Goal: Task Accomplishment & Management: Manage account settings

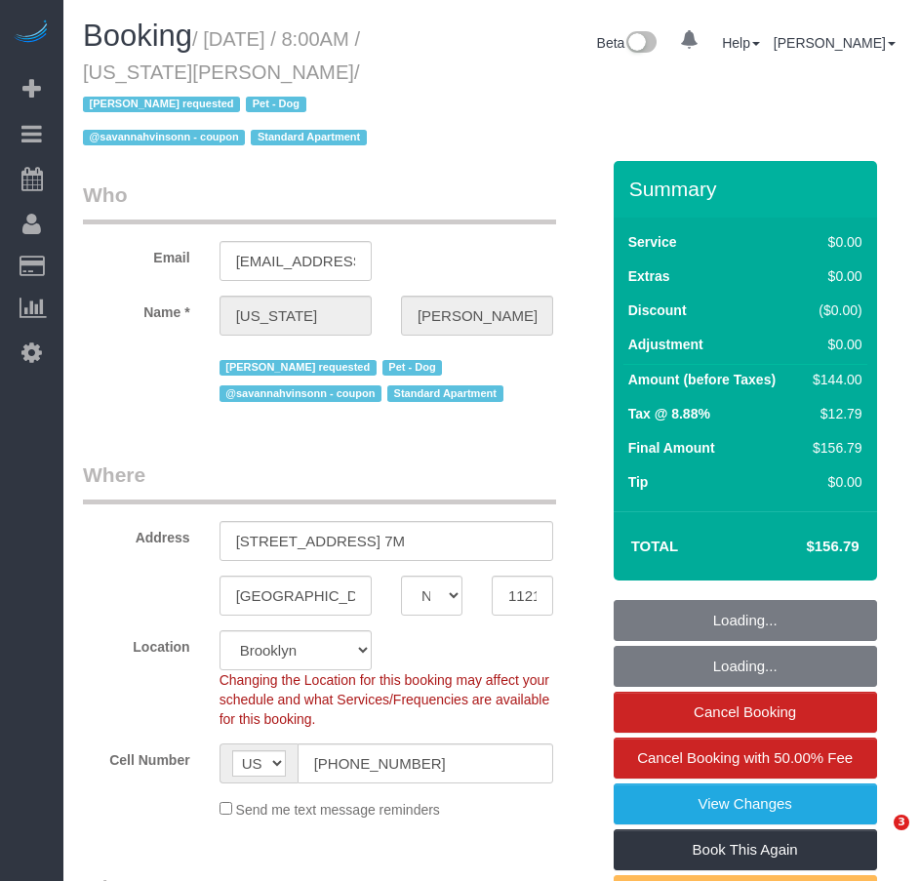
select select "NY"
select select "string:stripe-pm_1R8R544VGloSiKo771RbQQGf"
select select "1"
select select "object:957"
select select "spot1"
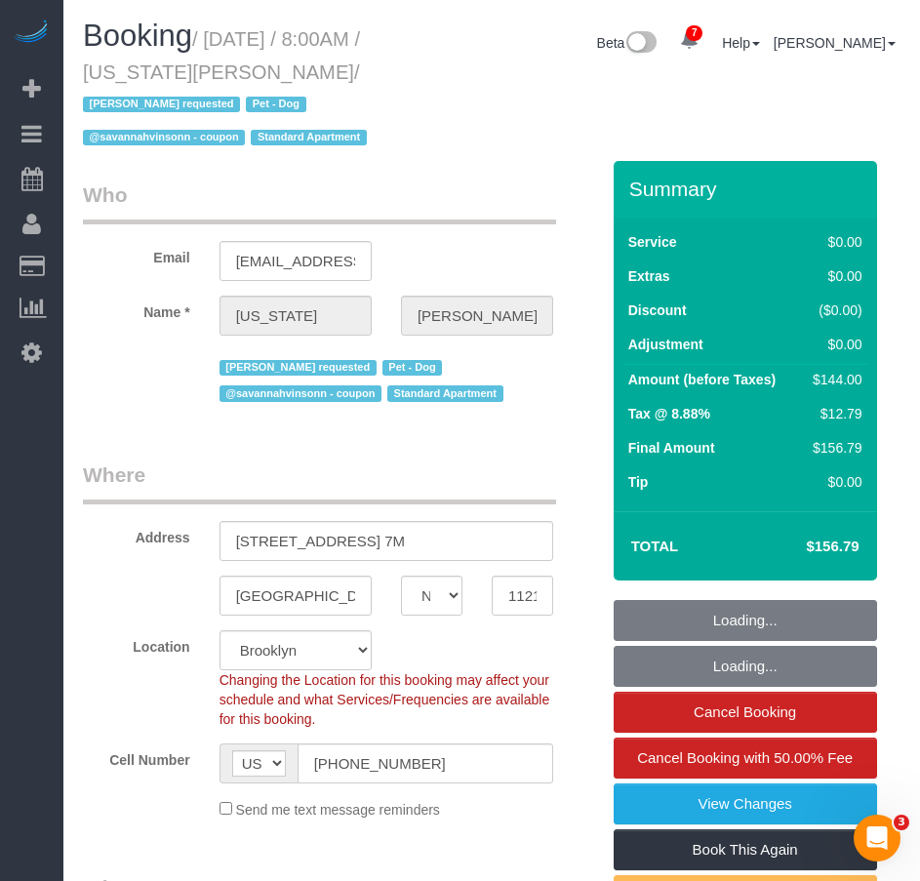
select select "number:62"
select select "number:77"
select select "number:13"
select select "number:5"
select select "1"
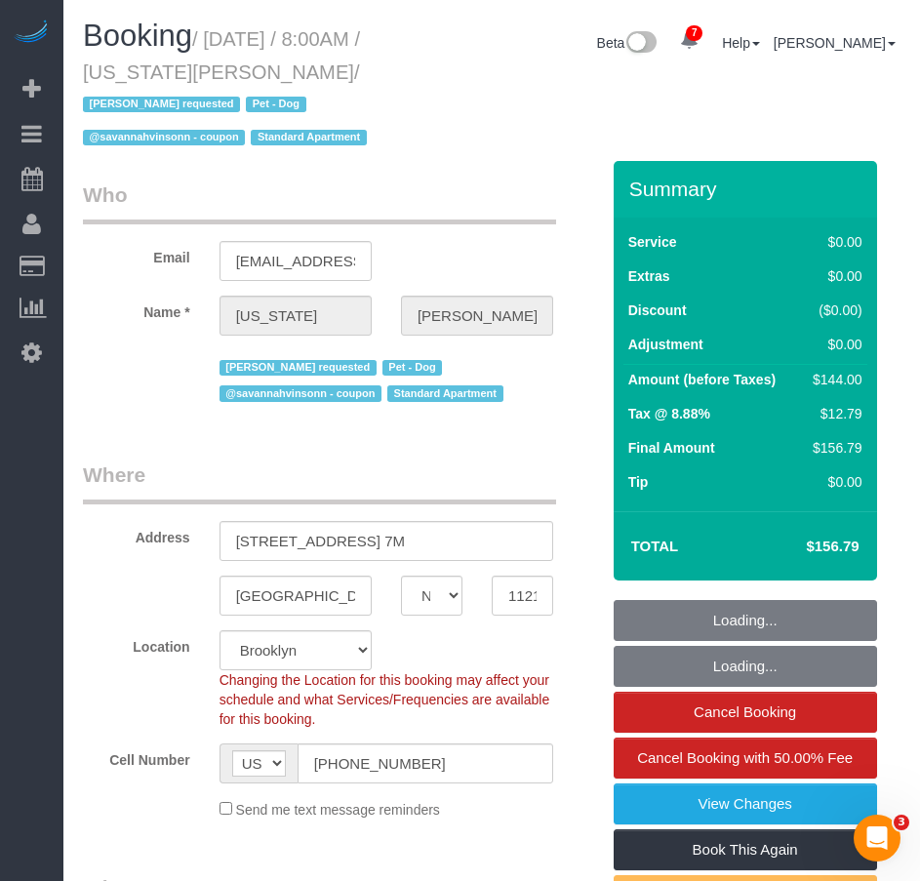
select select "object:1400"
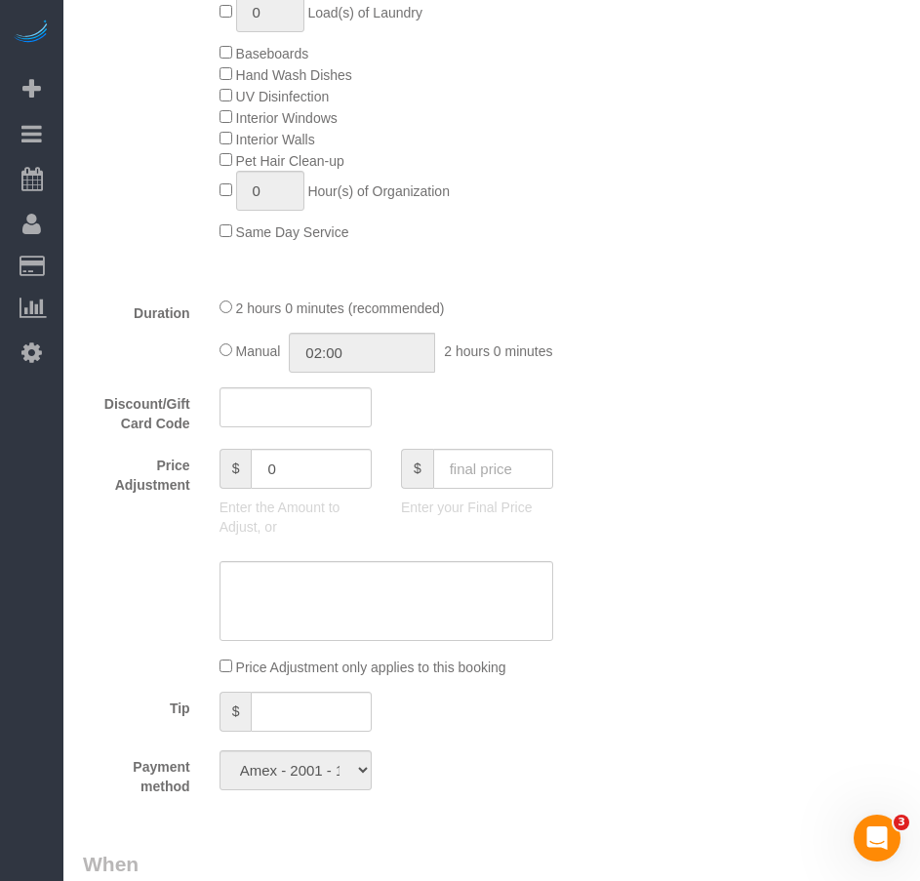
scroll to position [1293, 0]
click at [242, 427] on input "text" at bounding box center [295, 408] width 152 height 40
paste input "MS-50FORME"
type input "MS-50FORME"
click at [506, 414] on div "Discount/Gift Card Code MS-50FORME" at bounding box center [340, 411] width 545 height 47
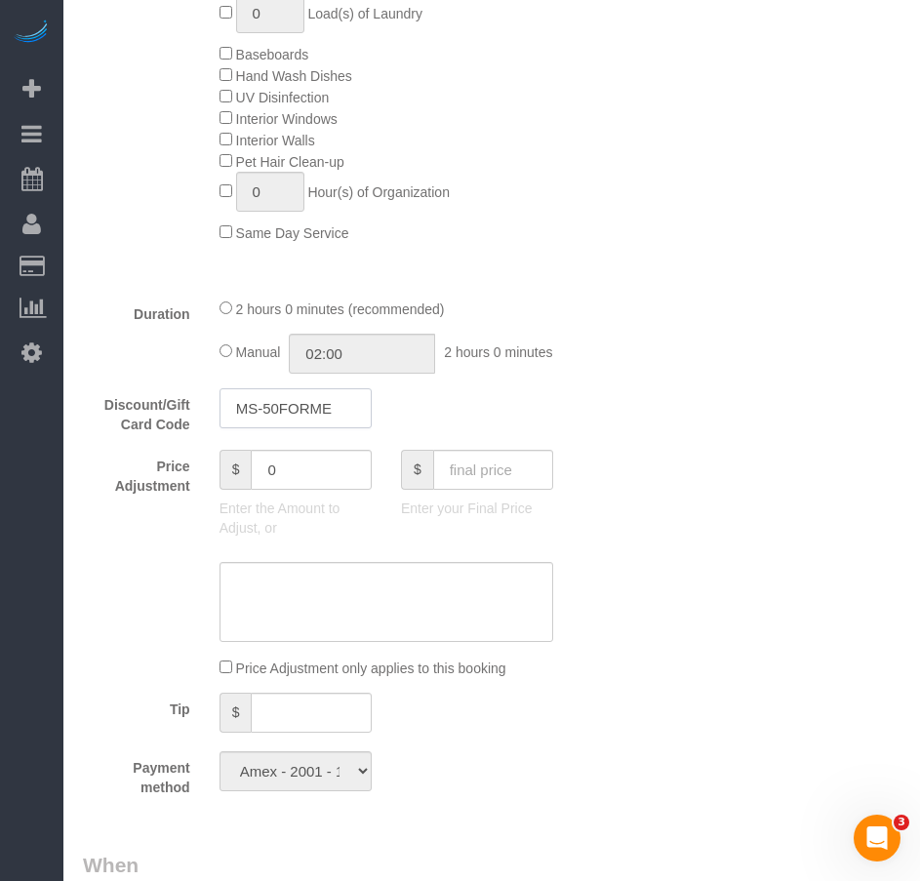
drag, startPoint x: 338, startPoint y: 424, endPoint x: 239, endPoint y: 424, distance: 99.5
click at [239, 424] on input "MS-50FORME" at bounding box center [295, 408] width 152 height 40
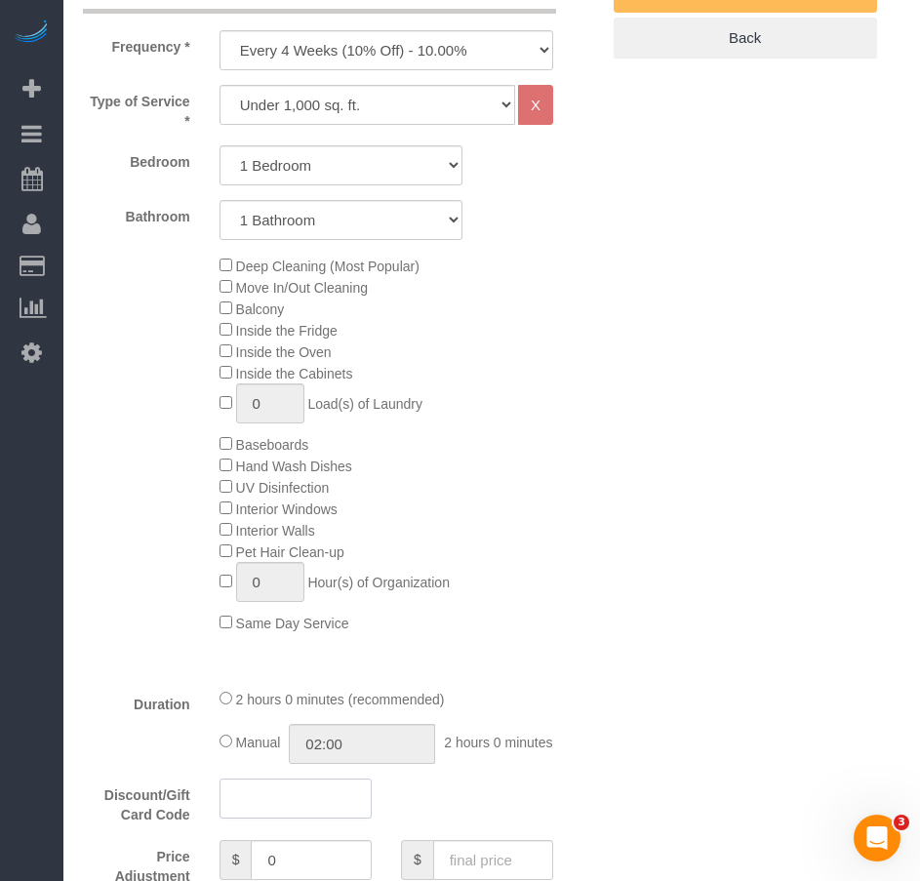
scroll to position [1073, 0]
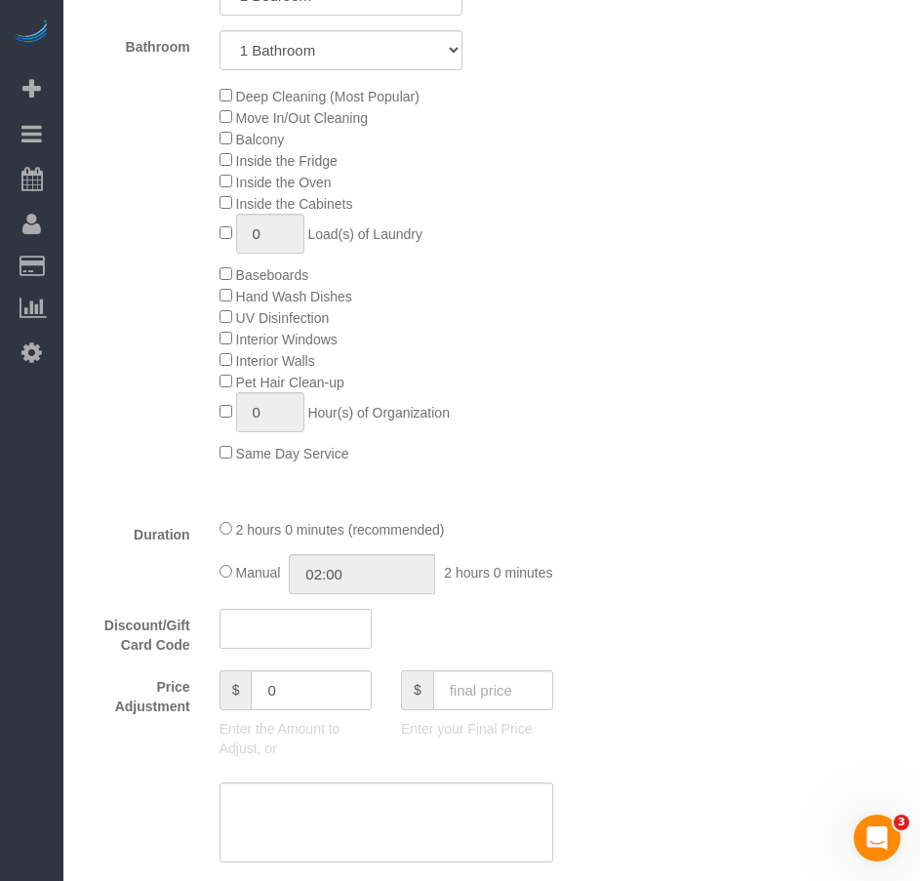
paste input "MS-50FORME"
type input "MS-50FORME"
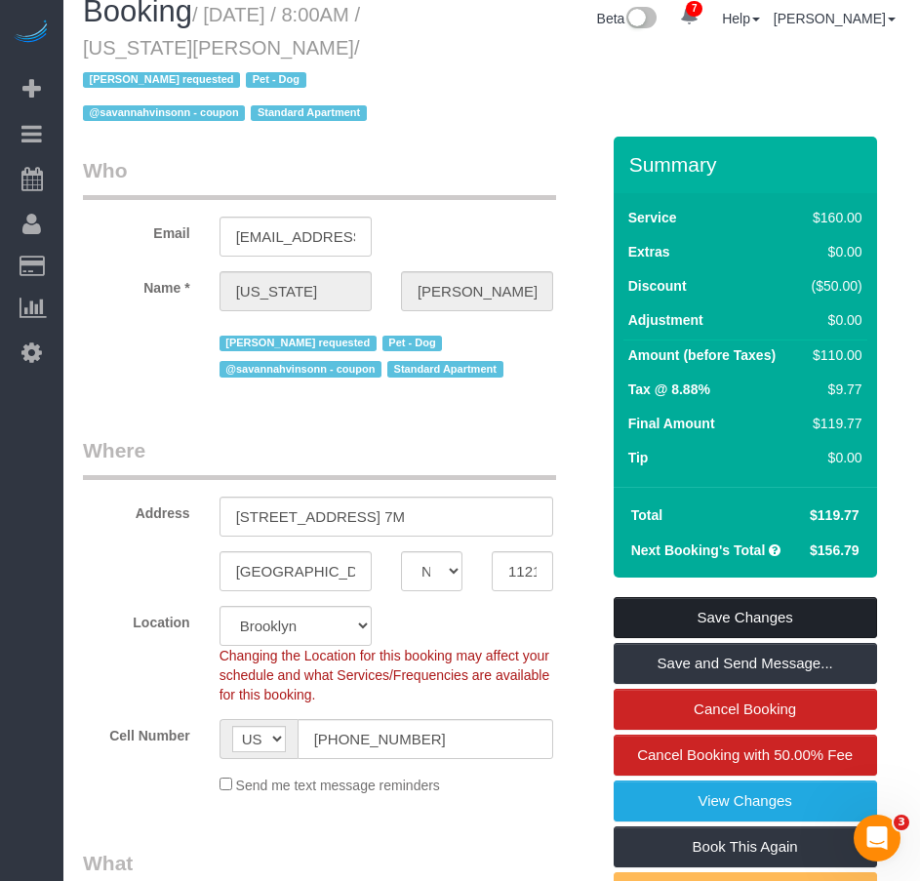
scroll to position [0, 0]
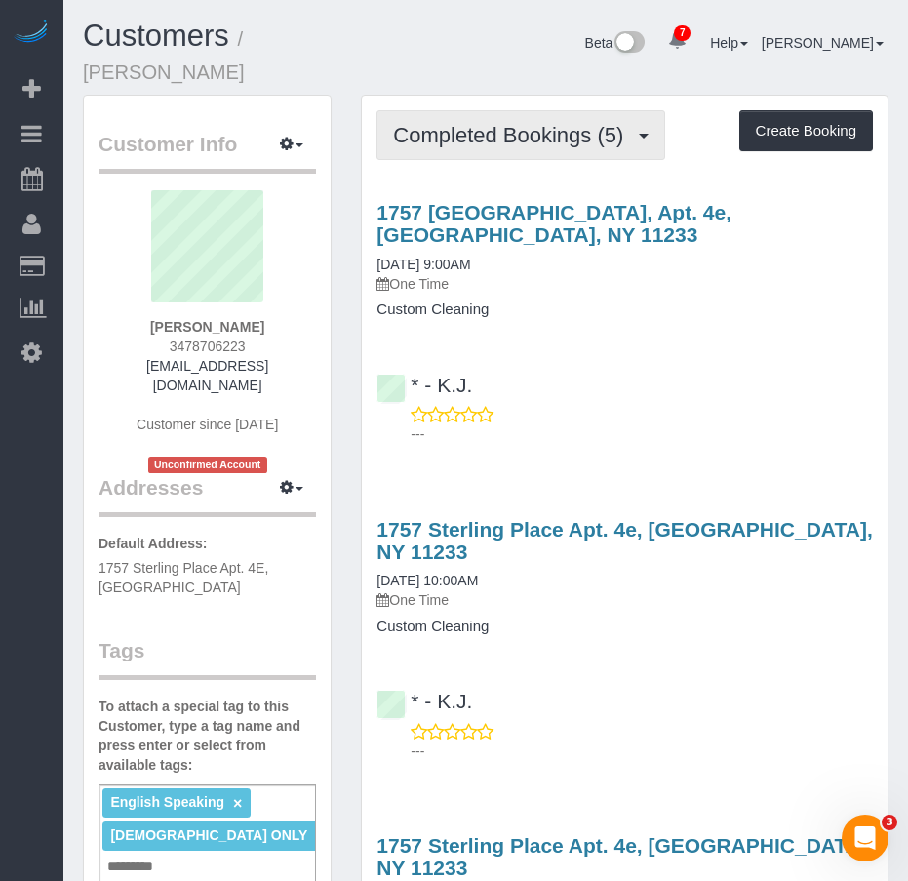
click at [467, 123] on span "Completed Bookings (5)" at bounding box center [513, 135] width 240 height 24
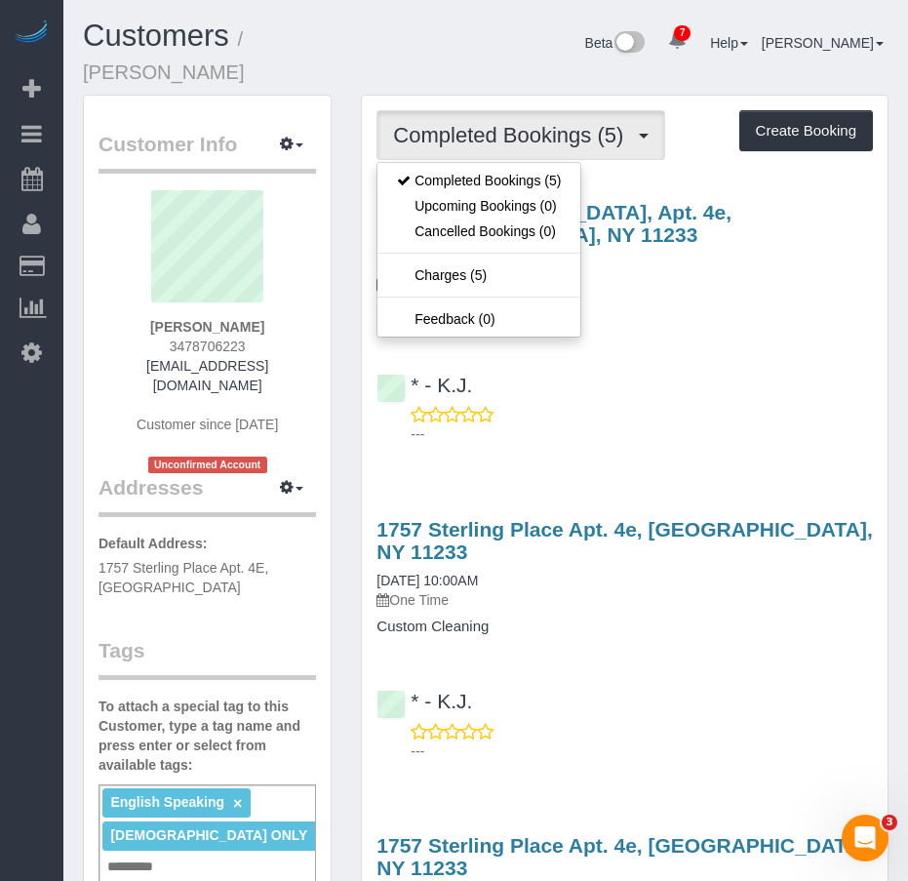
click at [665, 405] on div "---" at bounding box center [624, 424] width 496 height 39
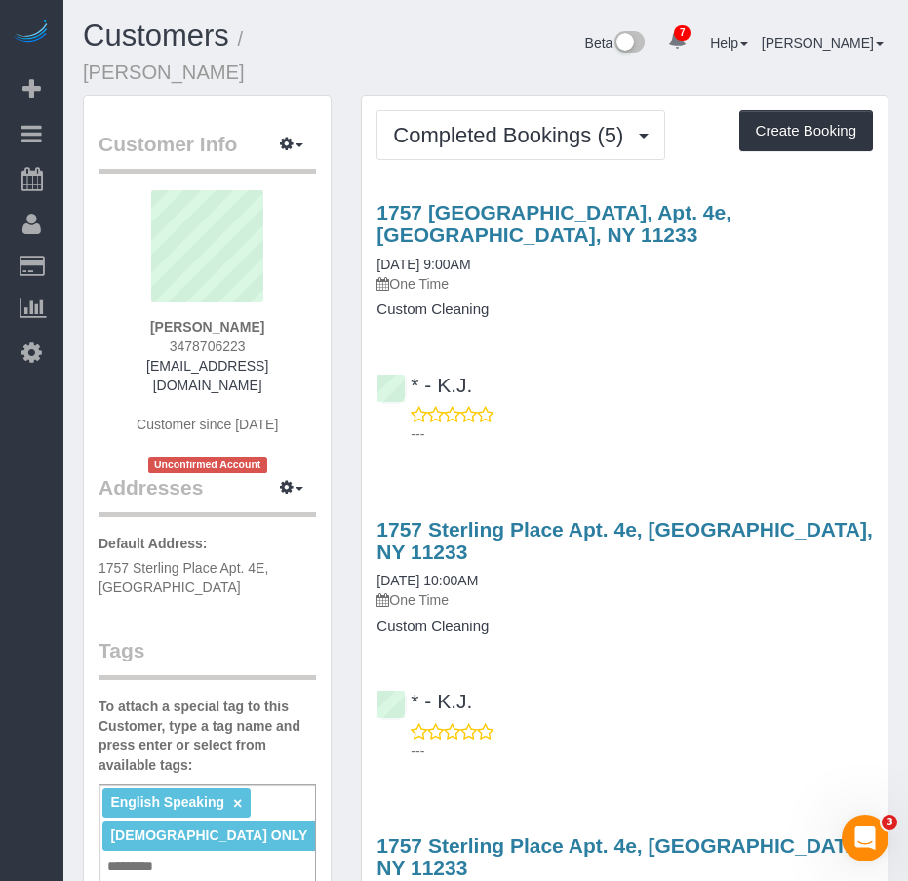
drag, startPoint x: 100, startPoint y: 528, endPoint x: 221, endPoint y: 548, distance: 122.6
click at [221, 548] on p "Default Address: 1757 Sterling Place Apt. 4E, Brooklyn, NY 11233" at bounding box center [206, 564] width 217 height 63
copy span "1757 Sterling Place Apt. 4E, Brooklyn, NY 11233"
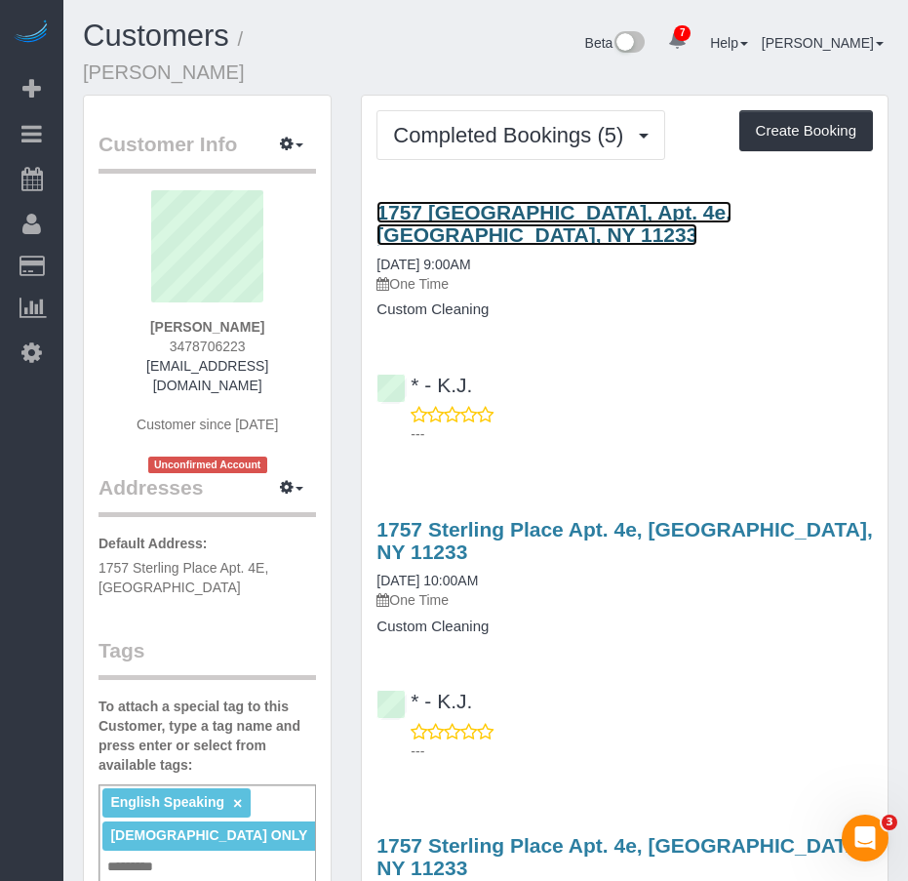
click at [518, 201] on link "1757 Sterling Place, Apt. 4e, Brooklyn, NY 11233" at bounding box center [553, 223] width 355 height 45
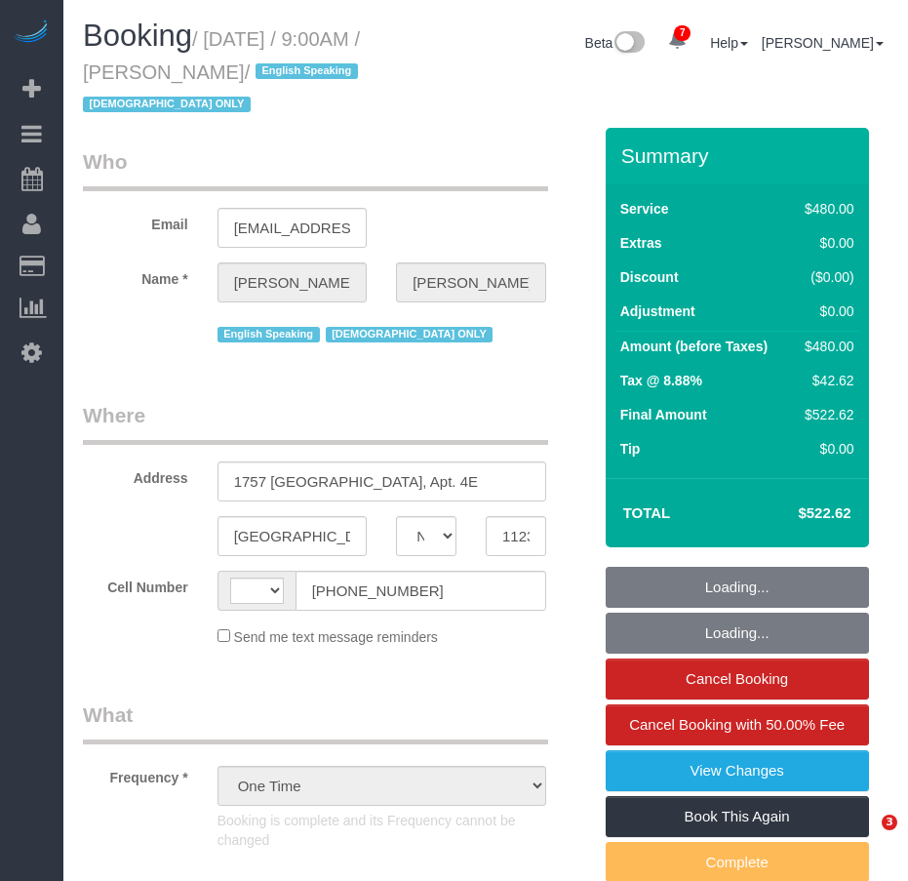
select select "NY"
select select "number:89"
select select "number:90"
select select "number:15"
select select "number:5"
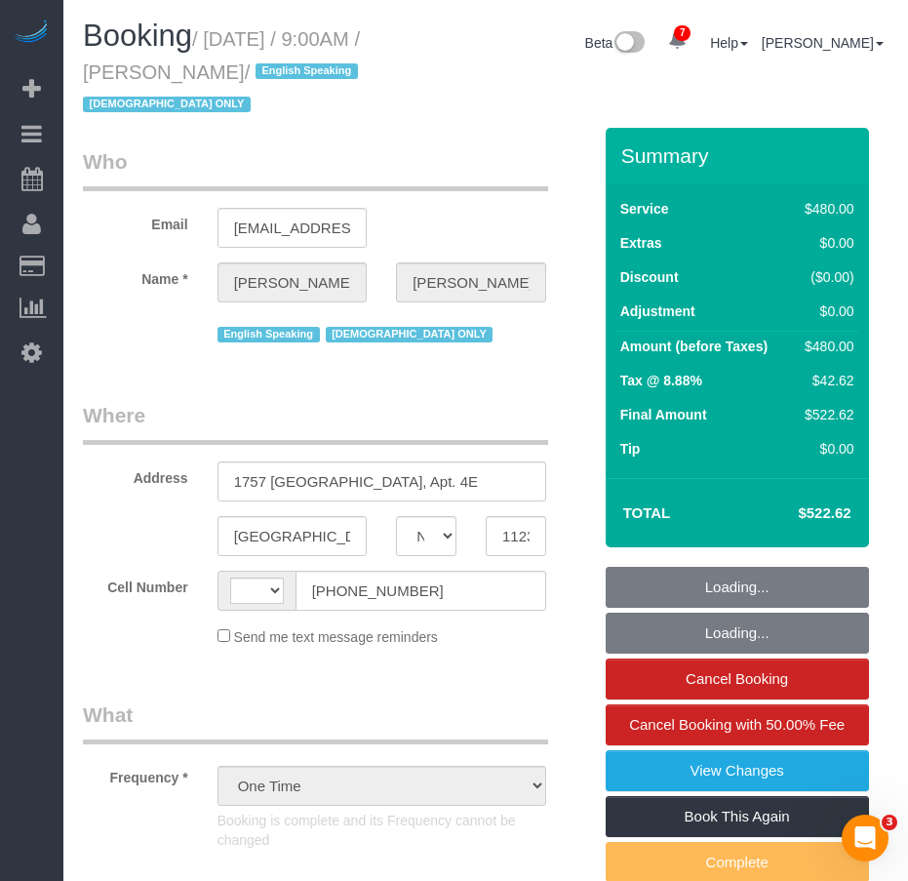
select select "string:stripe-pm_1PZwTG4VGloSiKo7ZbGaZS1e"
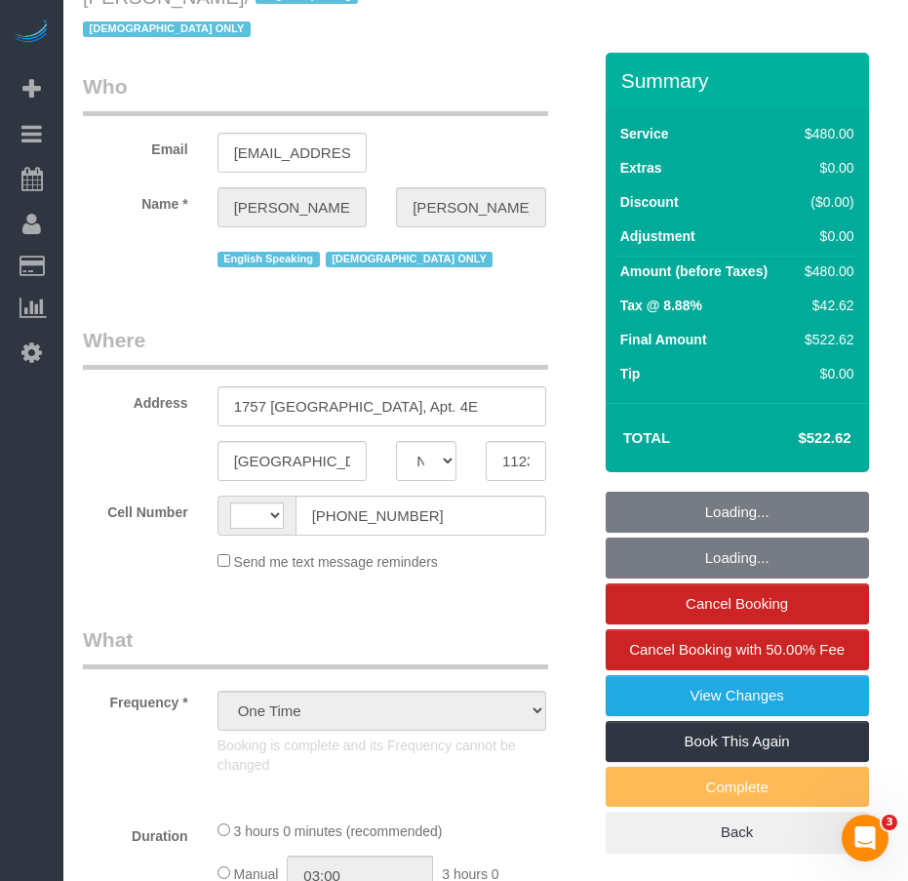
select select "string:US"
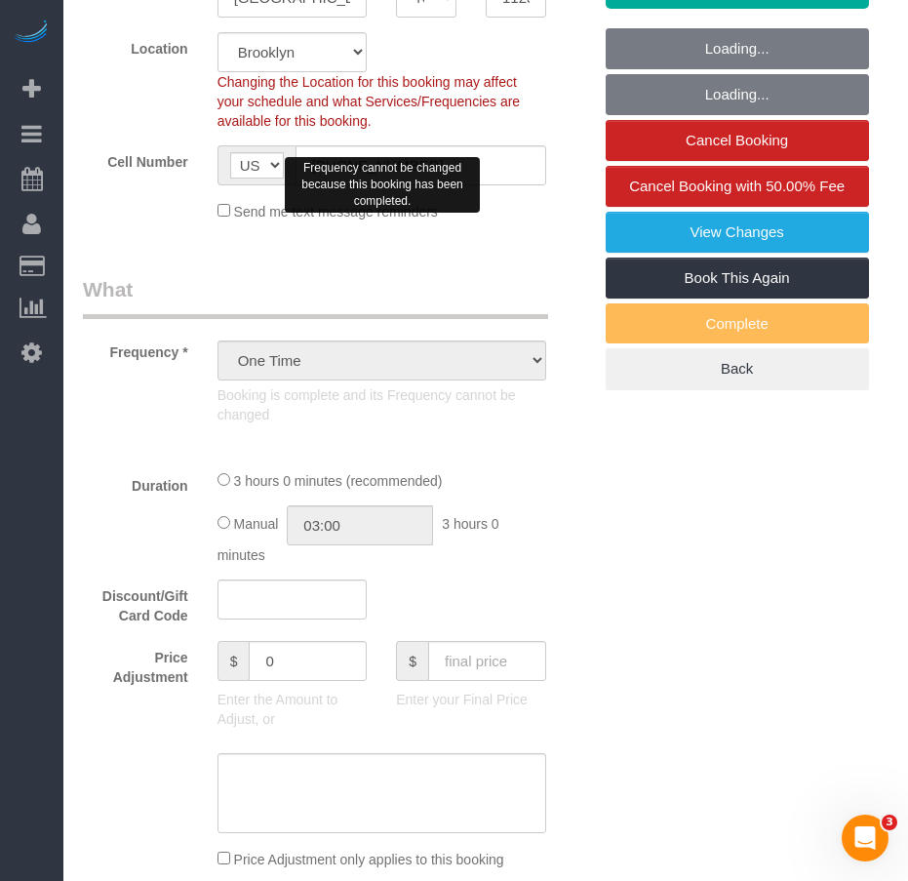
select select "2"
select select "180"
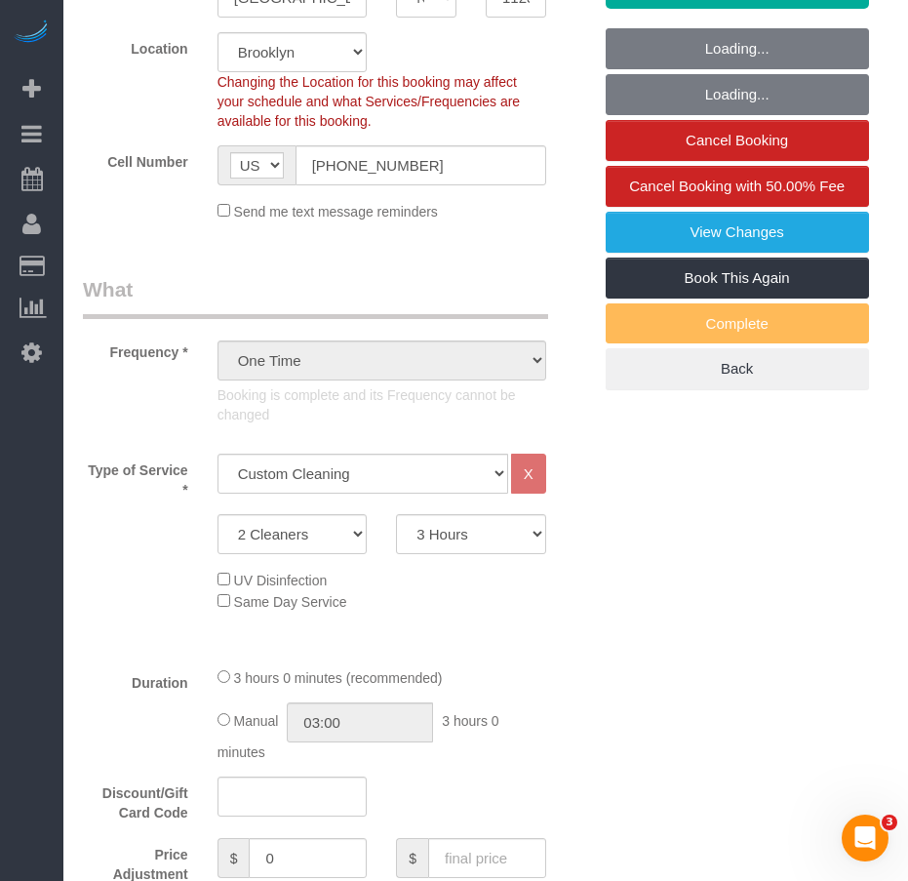
select select "spot1"
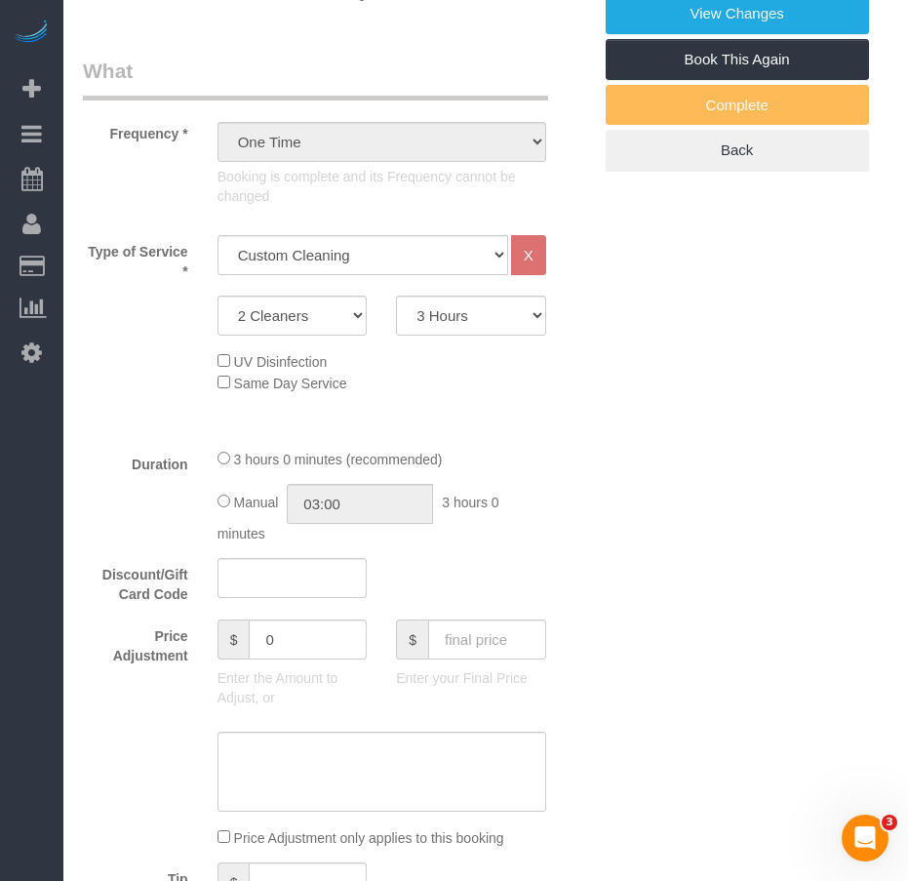
select select "object:1389"
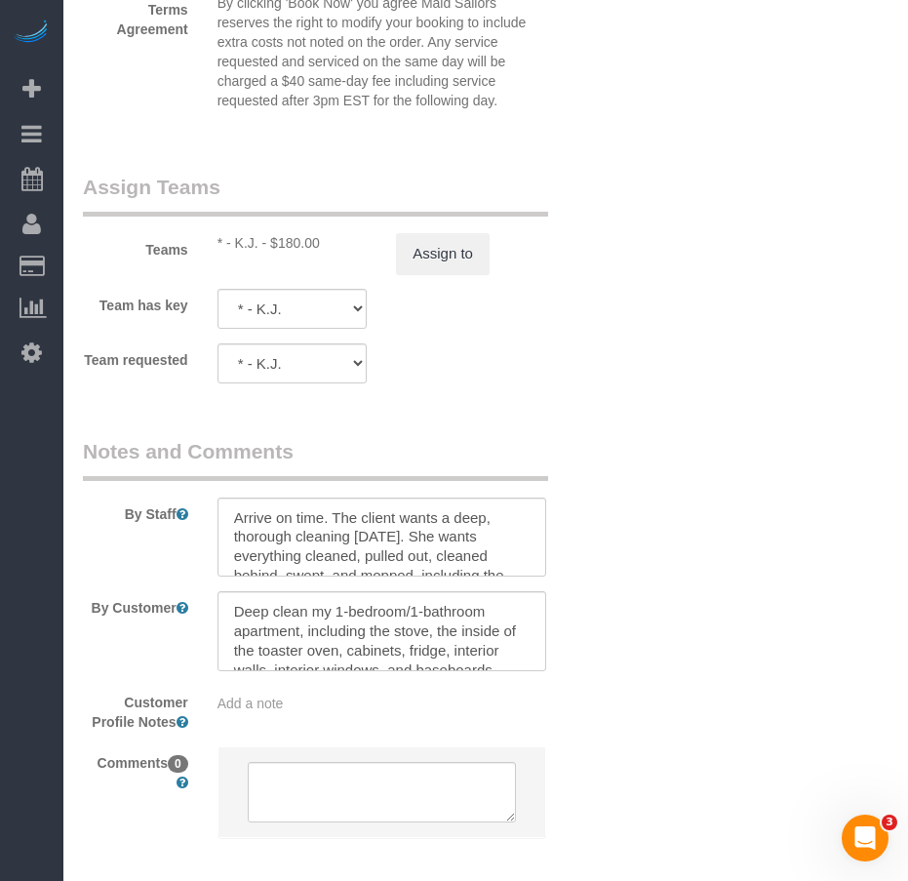
scroll to position [2340, 0]
drag, startPoint x: 305, startPoint y: 630, endPoint x: 377, endPoint y: 644, distance: 73.4
click at [377, 644] on textarea at bounding box center [381, 629] width 329 height 80
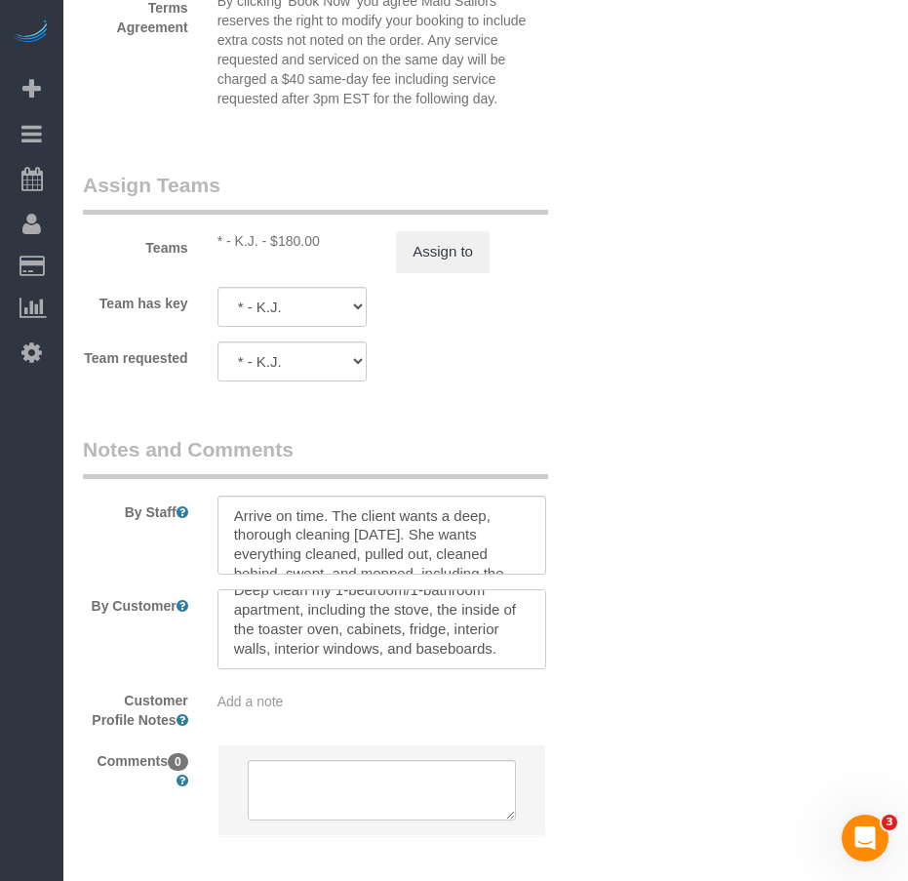
scroll to position [39, 0]
click at [309, 650] on textarea at bounding box center [381, 629] width 329 height 80
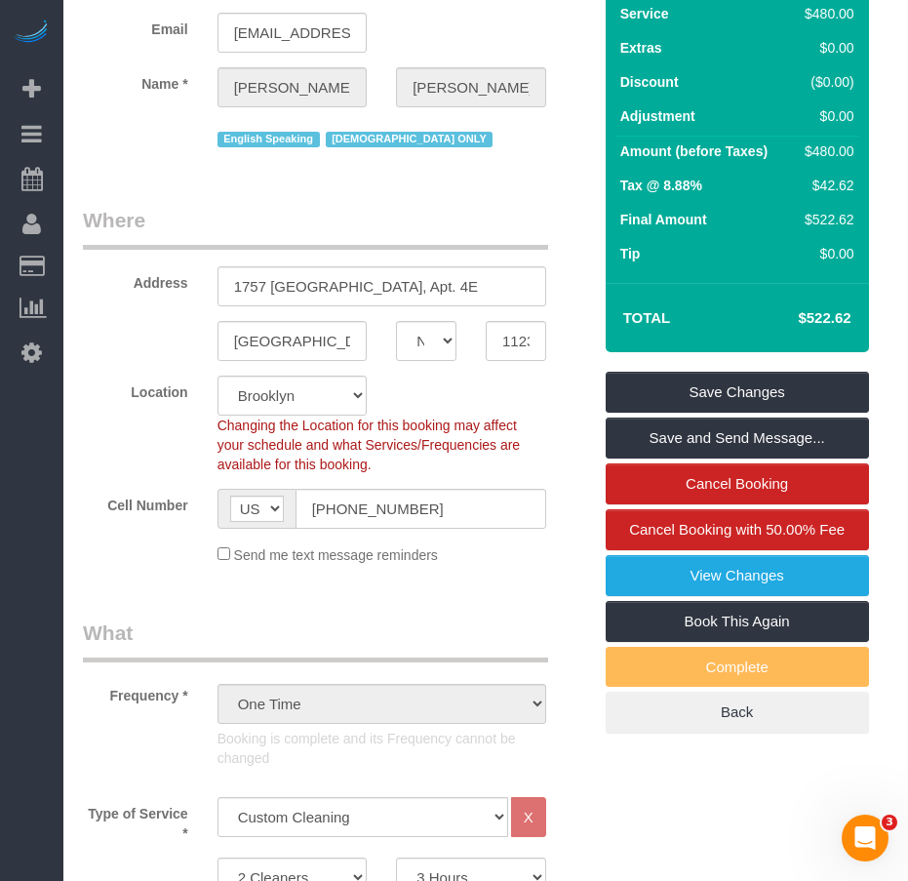
scroll to position [0, 0]
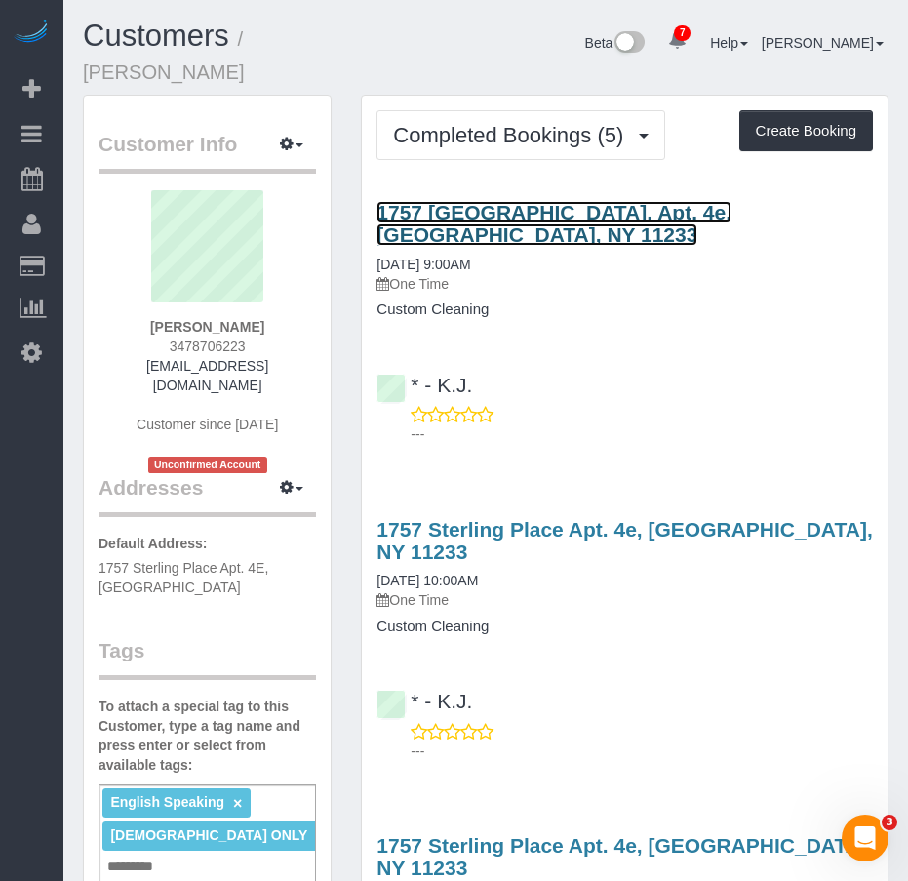
click at [553, 201] on link "1757 Sterling Place, Apt. 4e, Brooklyn, NY 11233" at bounding box center [553, 223] width 355 height 45
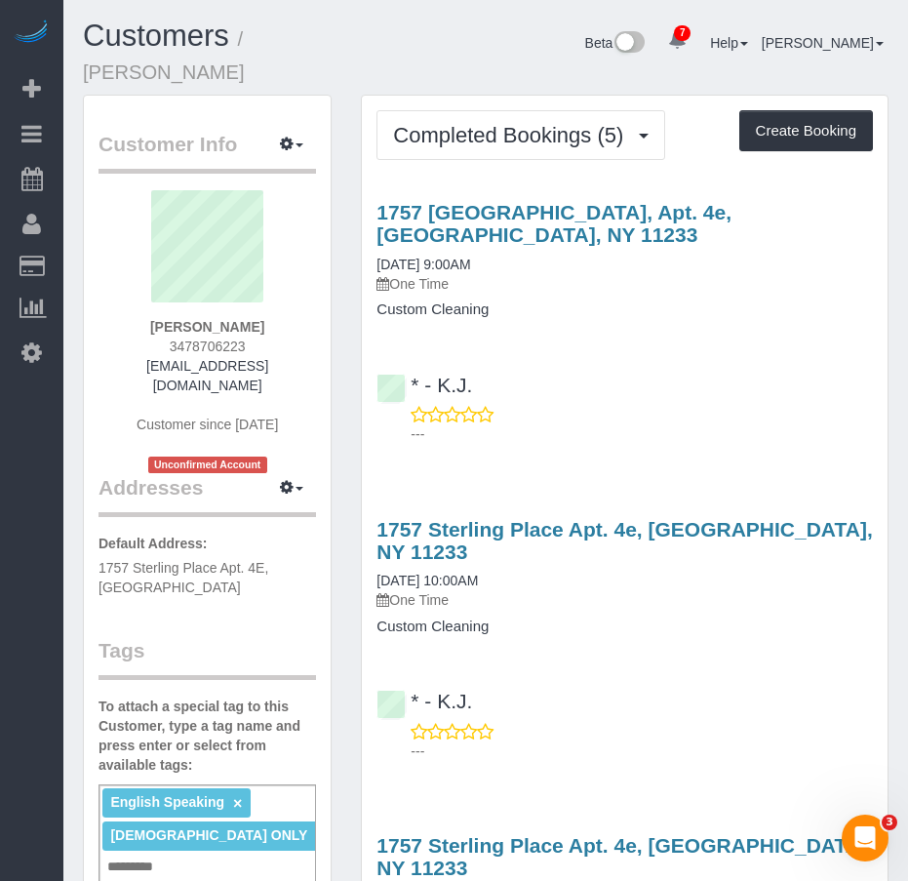
drag, startPoint x: 179, startPoint y: 300, endPoint x: 254, endPoint y: 300, distance: 74.1
click at [254, 319] on strong "Rasheida Smith" at bounding box center [207, 327] width 114 height 16
drag, startPoint x: 128, startPoint y: 315, endPoint x: 142, endPoint y: 298, distance: 22.1
click at [129, 314] on div "Rasheida Smith 3478706223 nycrsmith@gmail.com Customer since 2024 Unconfirmed A…" at bounding box center [206, 331] width 217 height 283
drag, startPoint x: 155, startPoint y: 301, endPoint x: 258, endPoint y: 298, distance: 103.4
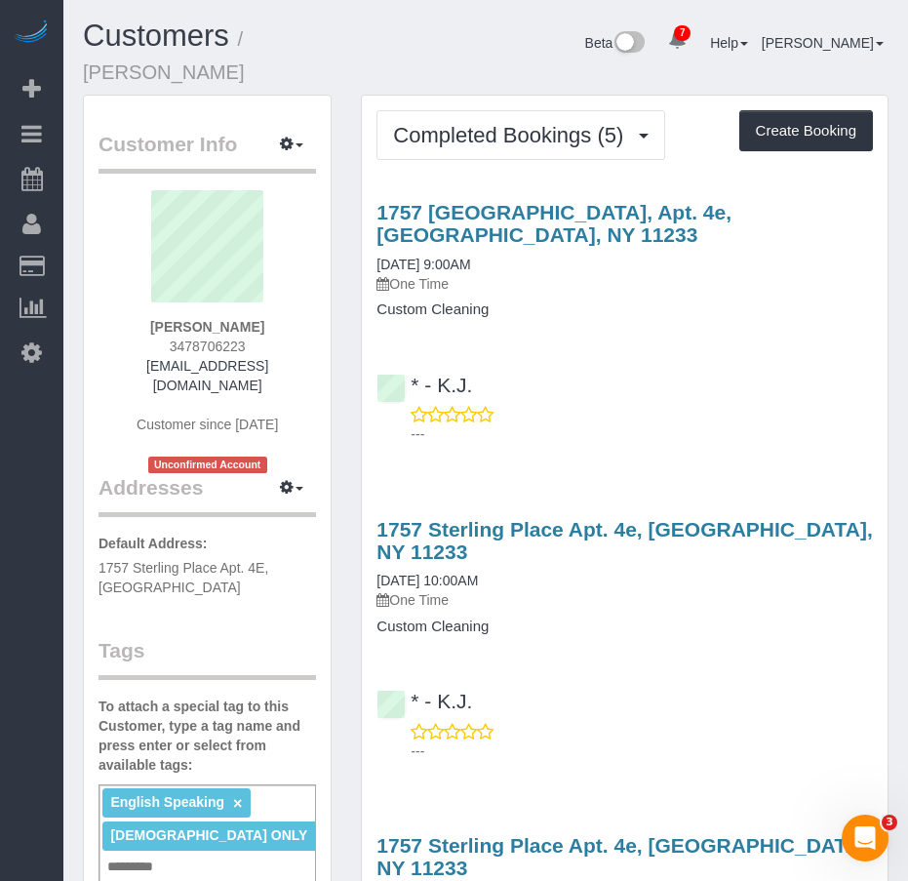
click at [258, 298] on div "Rasheida Smith 3478706223 nycrsmith@gmail.com Customer since 2024 Unconfirmed A…" at bounding box center [206, 331] width 217 height 283
copy strong "Rasheida Smith"
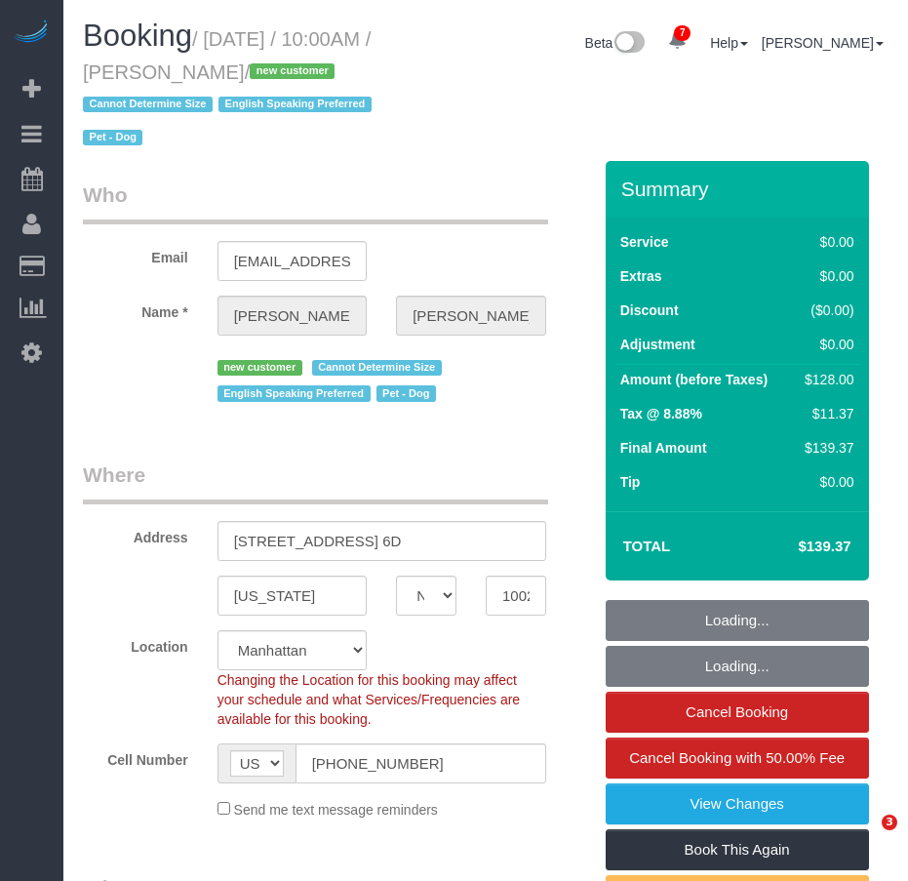
select select "NY"
select select "number:57"
select select "number:76"
select select "number:13"
select select "number:5"
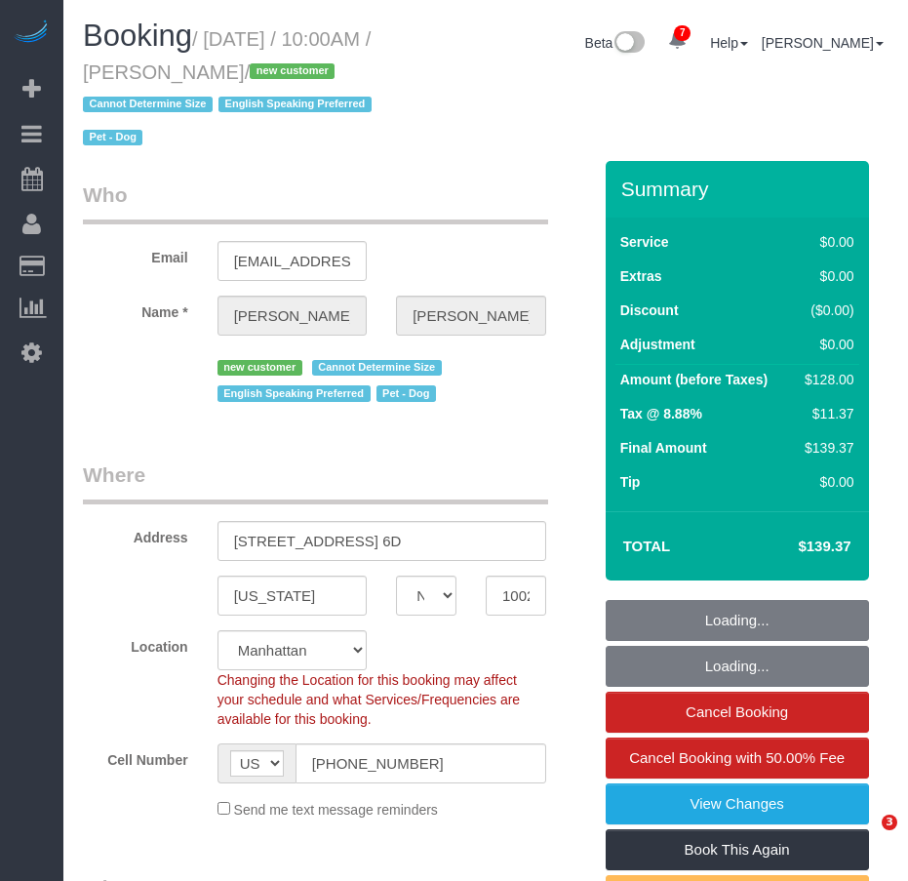
select select "object:850"
select select "string:stripe-pm_1RuITc4VGloSiKo7L867WxHG"
select select "1"
select select "spot1"
select select "1"
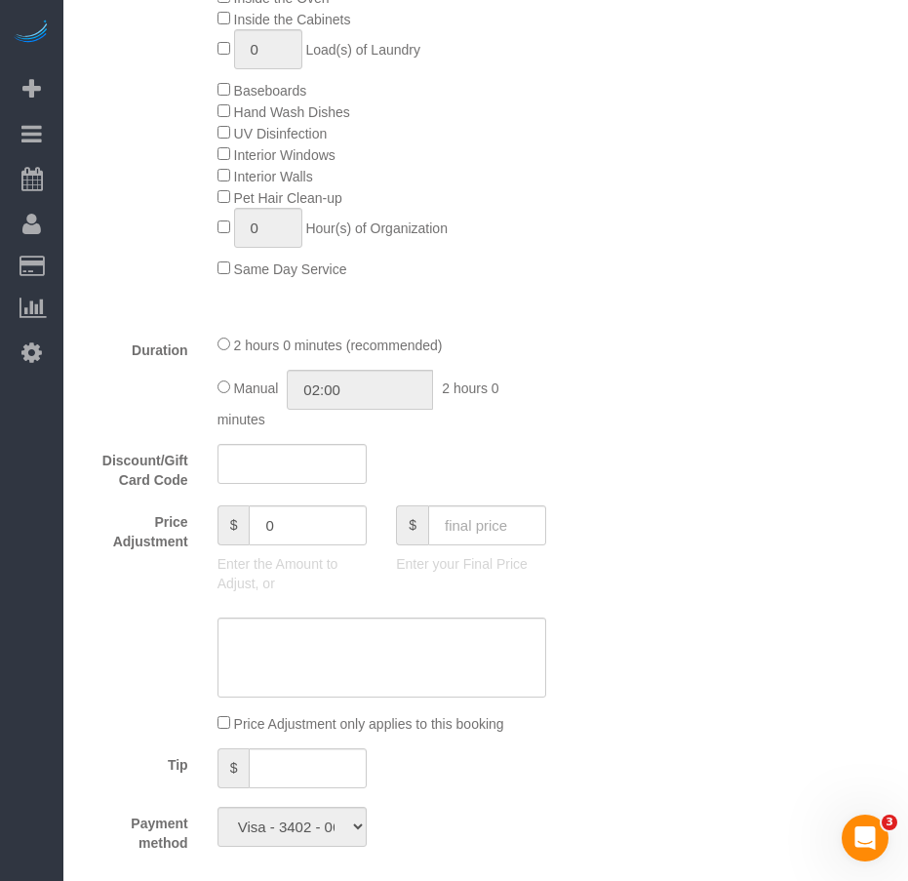
scroll to position [1254, 0]
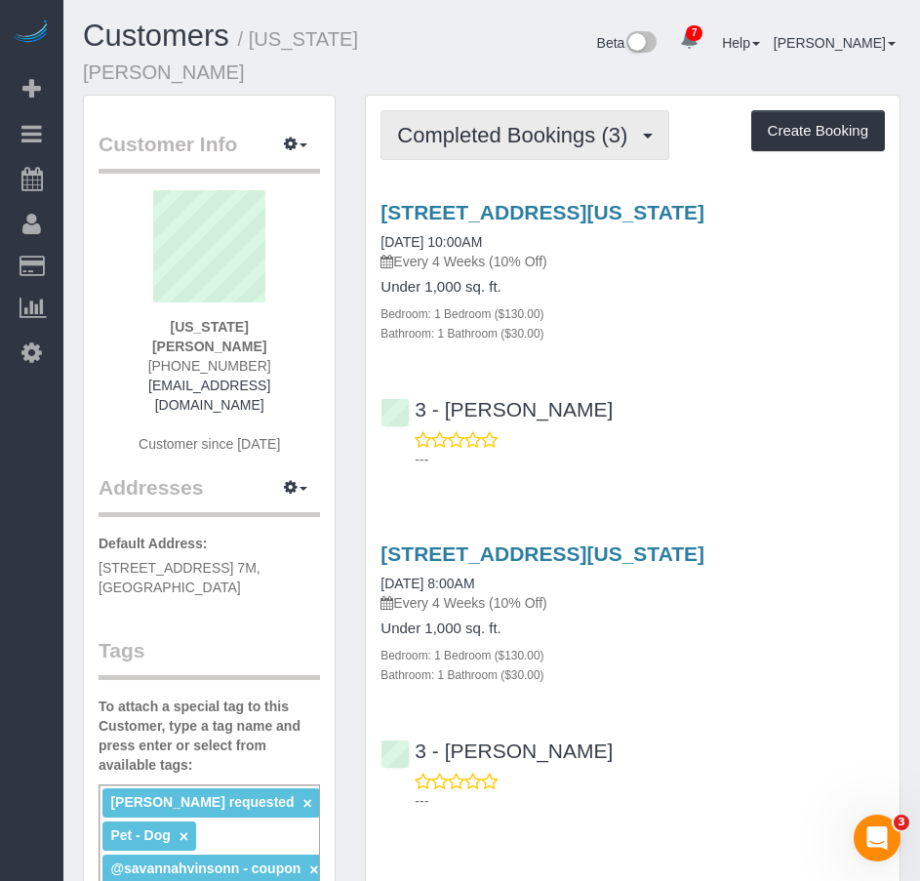
click at [516, 140] on span "Completed Bookings (3)" at bounding box center [517, 135] width 240 height 24
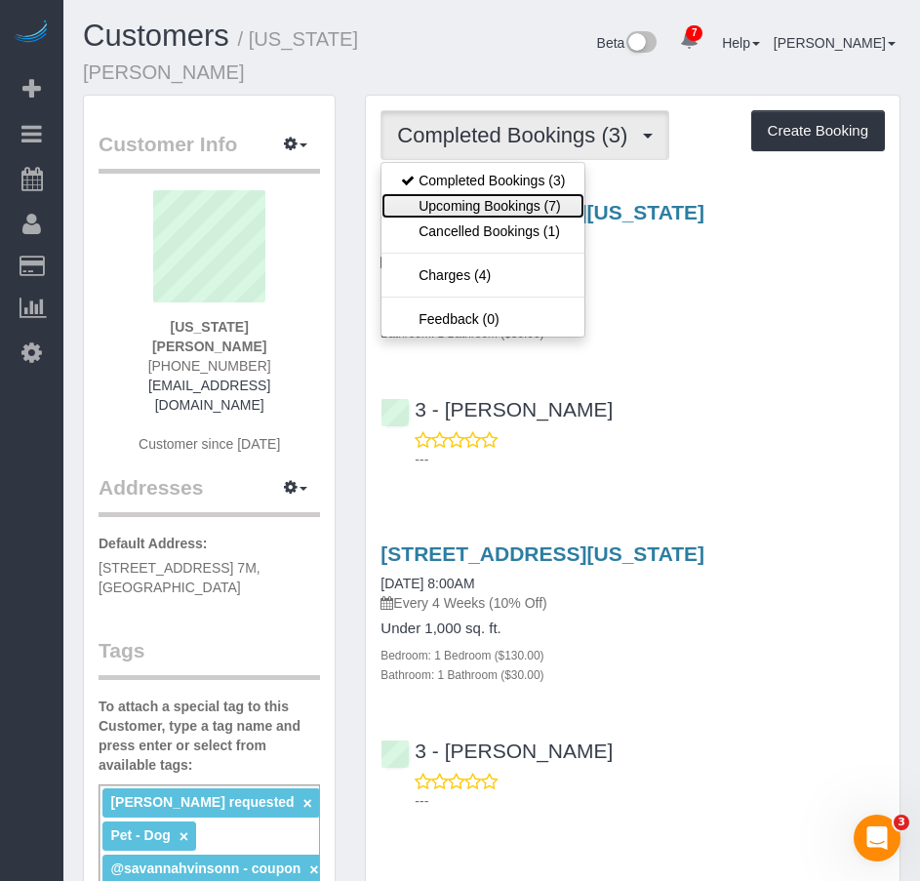
click at [481, 208] on link "Upcoming Bookings (7)" at bounding box center [482, 205] width 203 height 25
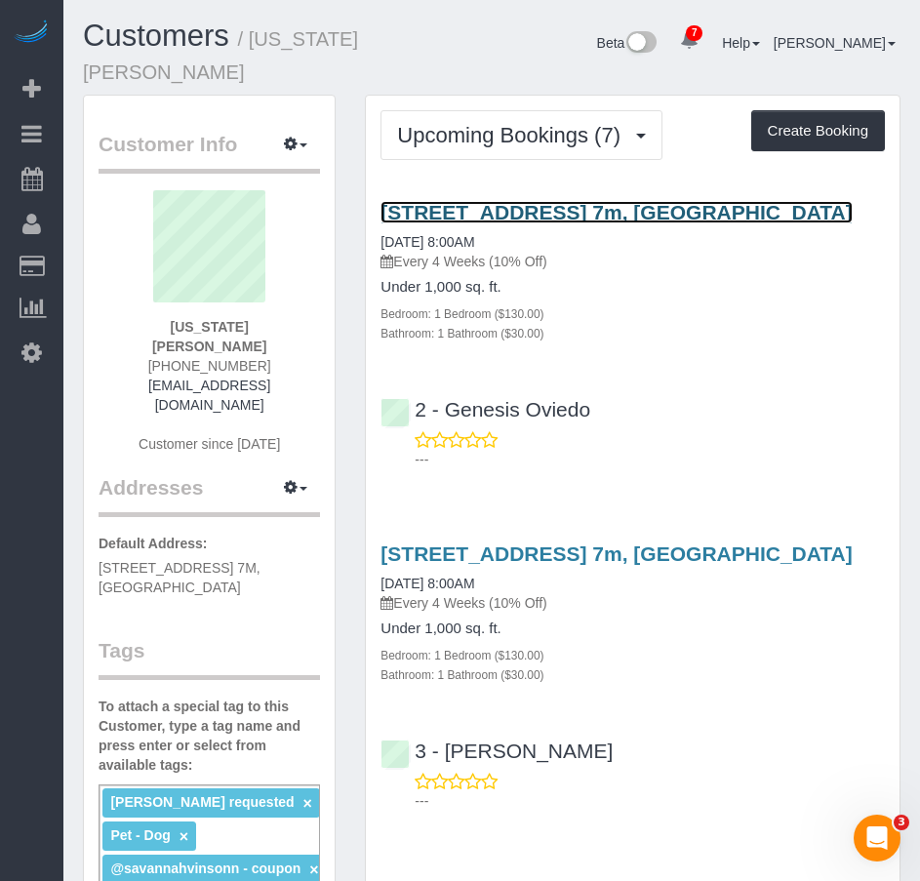
click at [444, 211] on link "[STREET_ADDRESS] 7m, [GEOGRAPHIC_DATA]" at bounding box center [615, 212] width 471 height 22
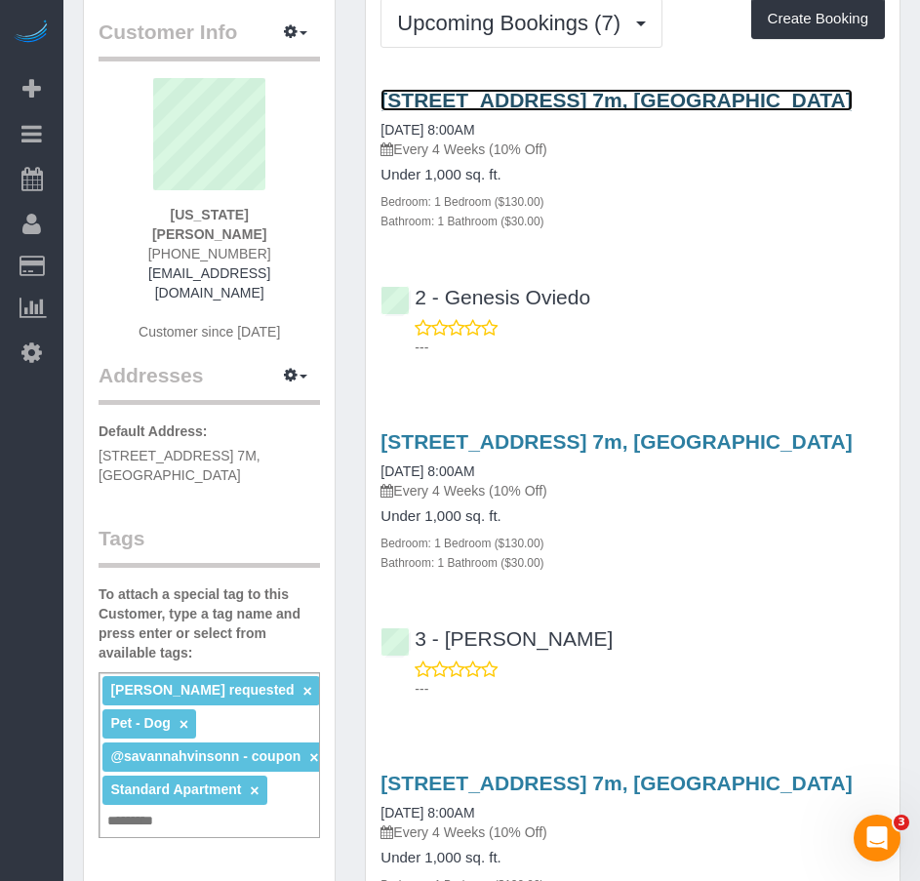
scroll to position [293, 0]
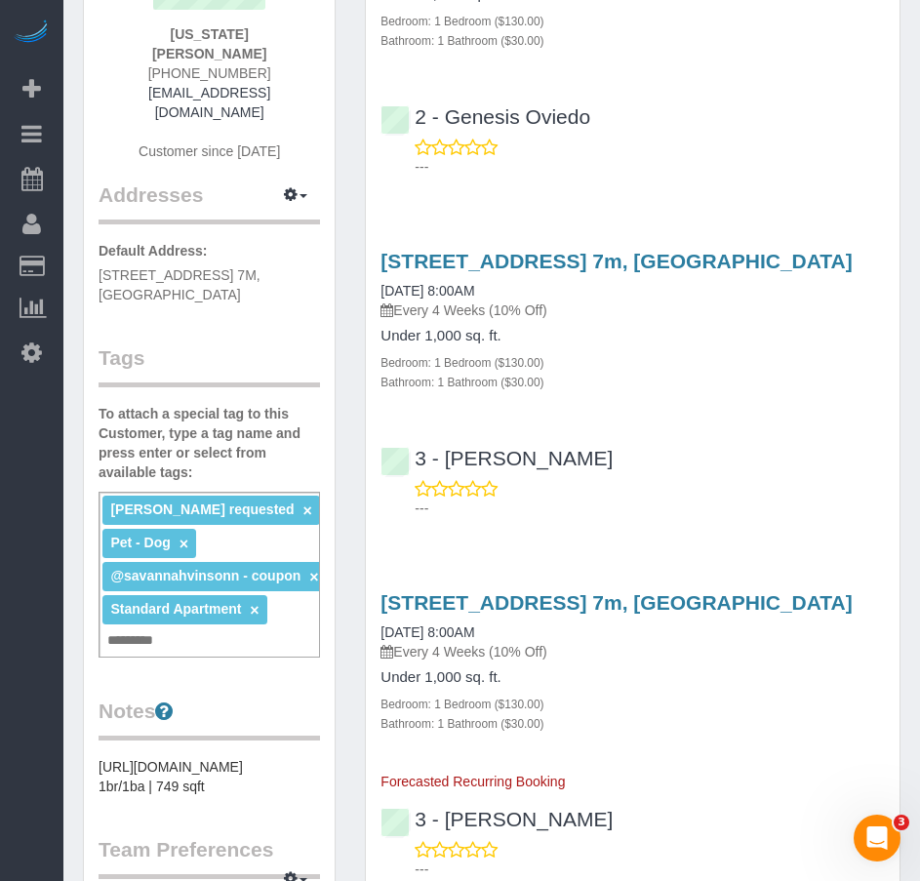
click at [153, 628] on input "text" at bounding box center [135, 640] width 66 height 25
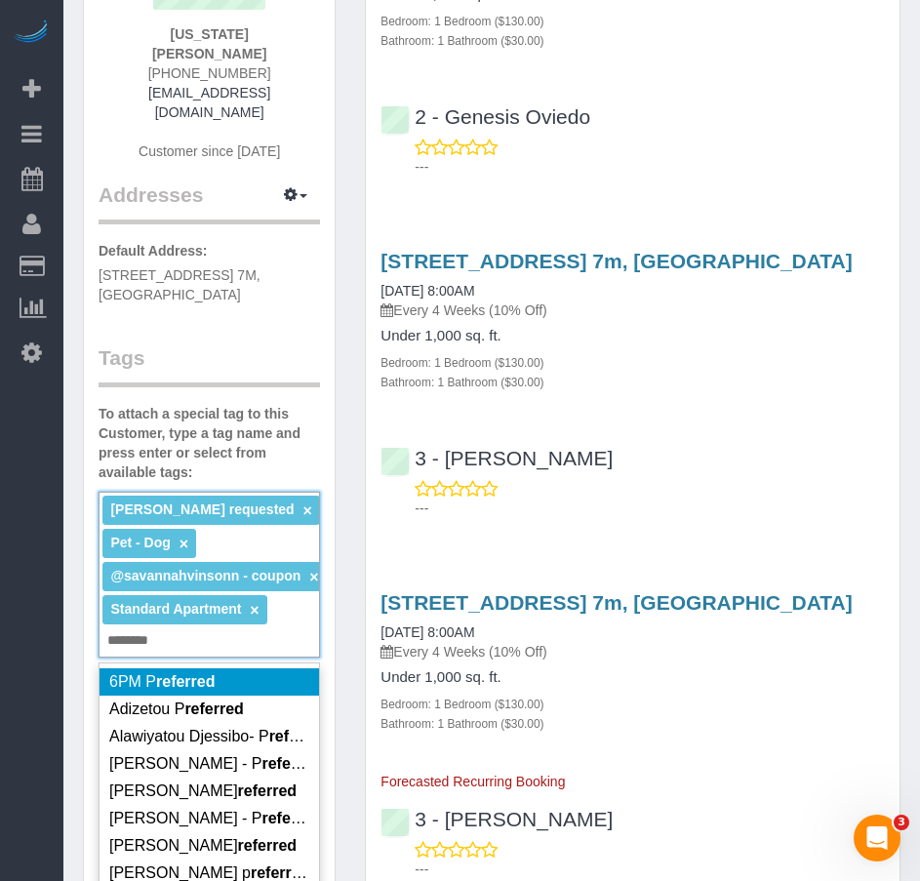
type input "********"
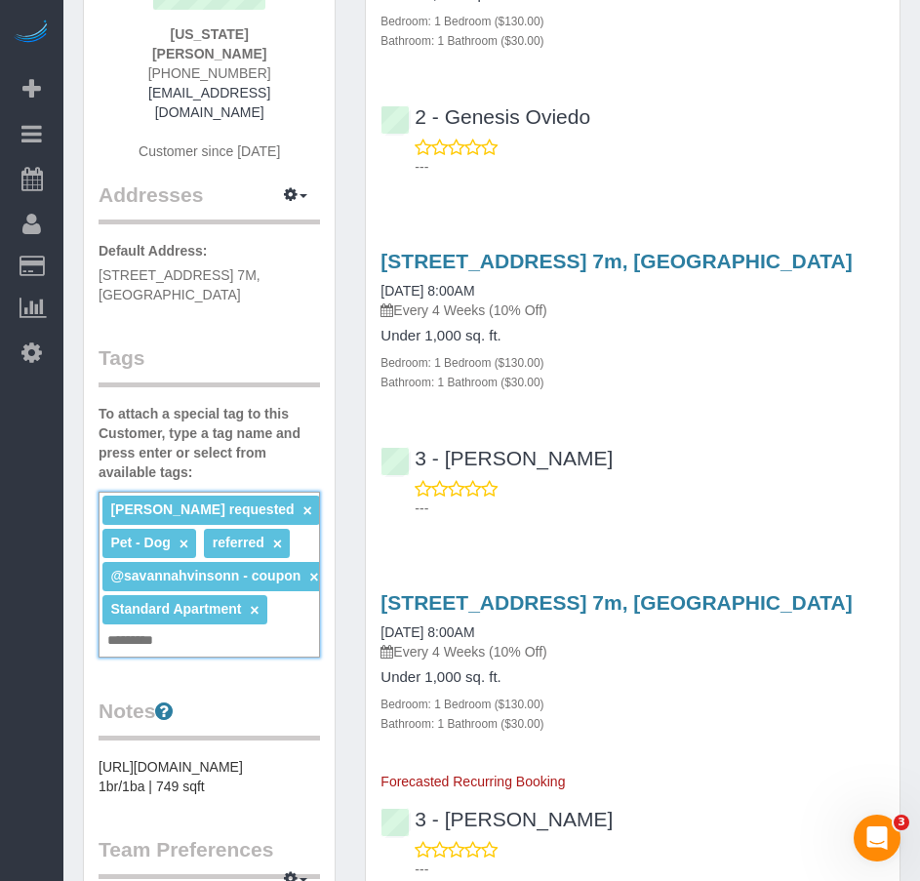
click at [277, 535] on link "×" at bounding box center [277, 543] width 9 height 17
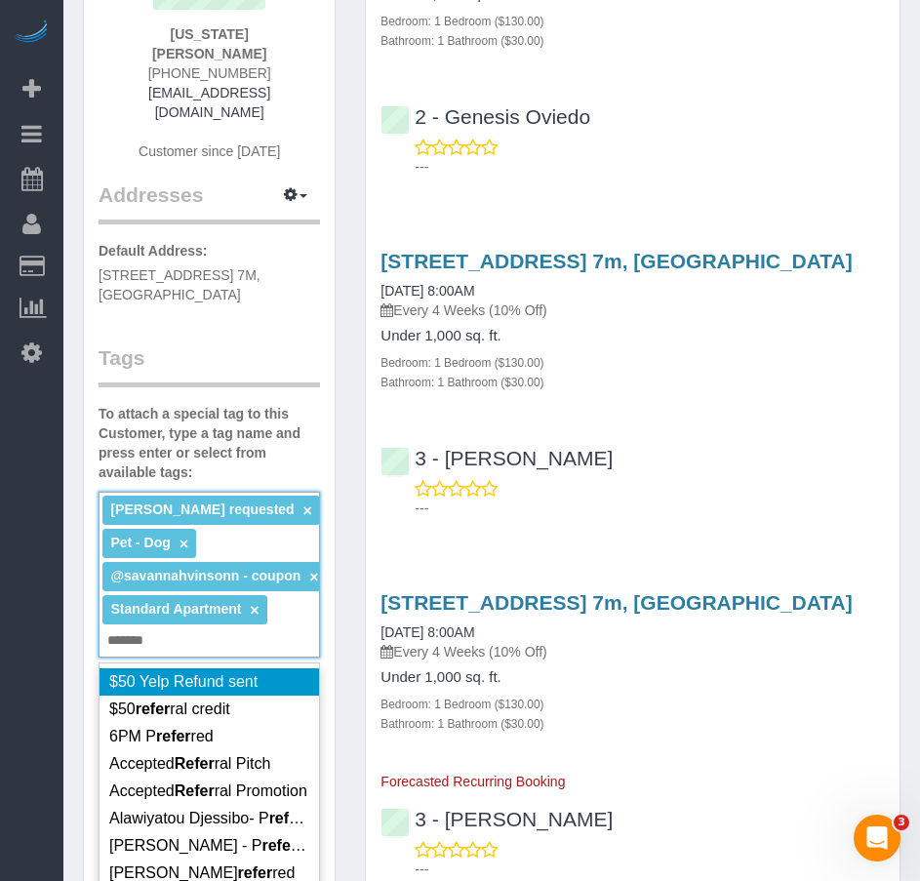
type input "********"
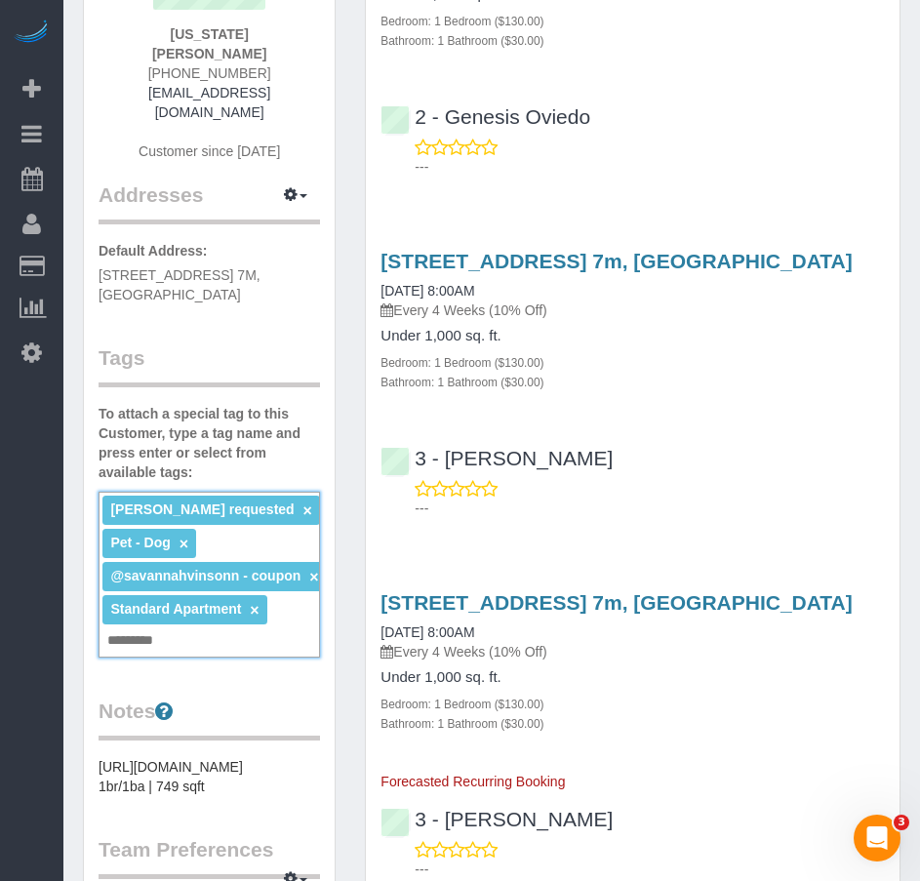
click at [142, 628] on input "text" at bounding box center [135, 640] width 66 height 25
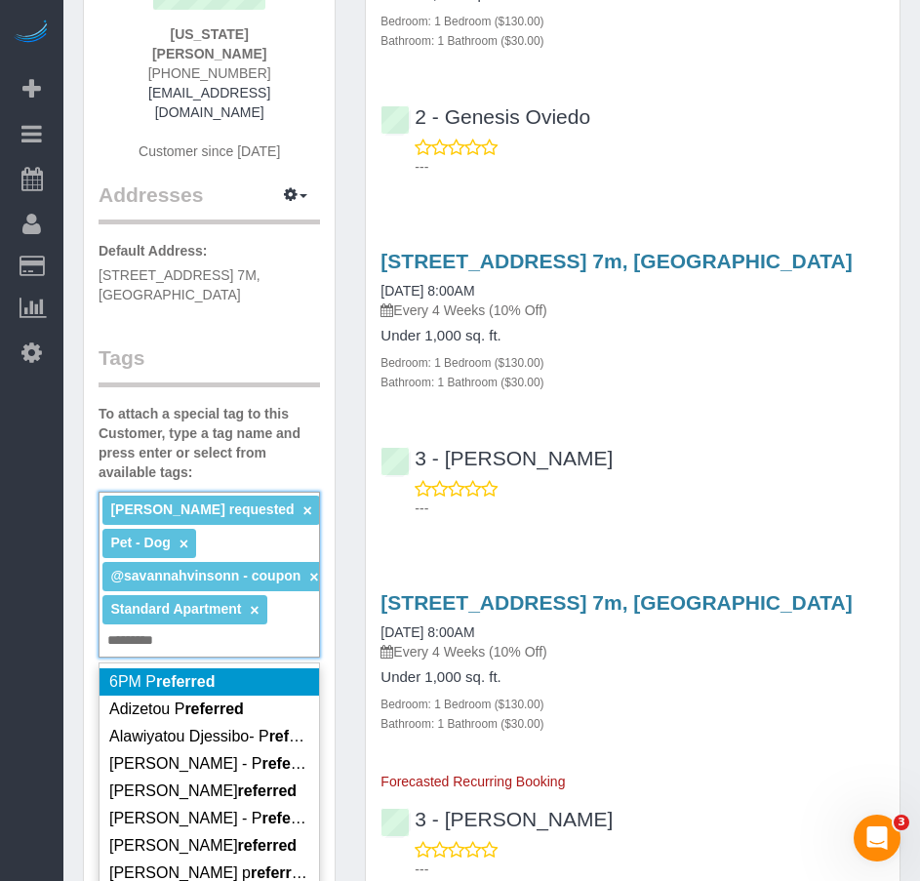
paste input "**********"
type input "**********"
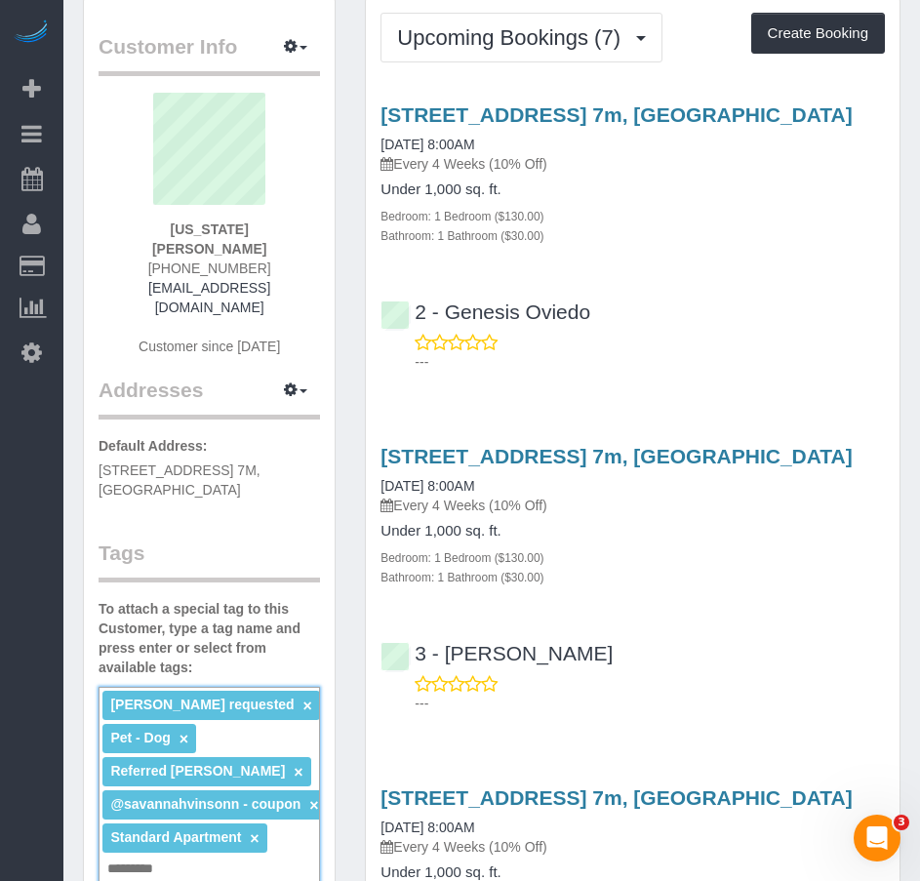
scroll to position [0, 0]
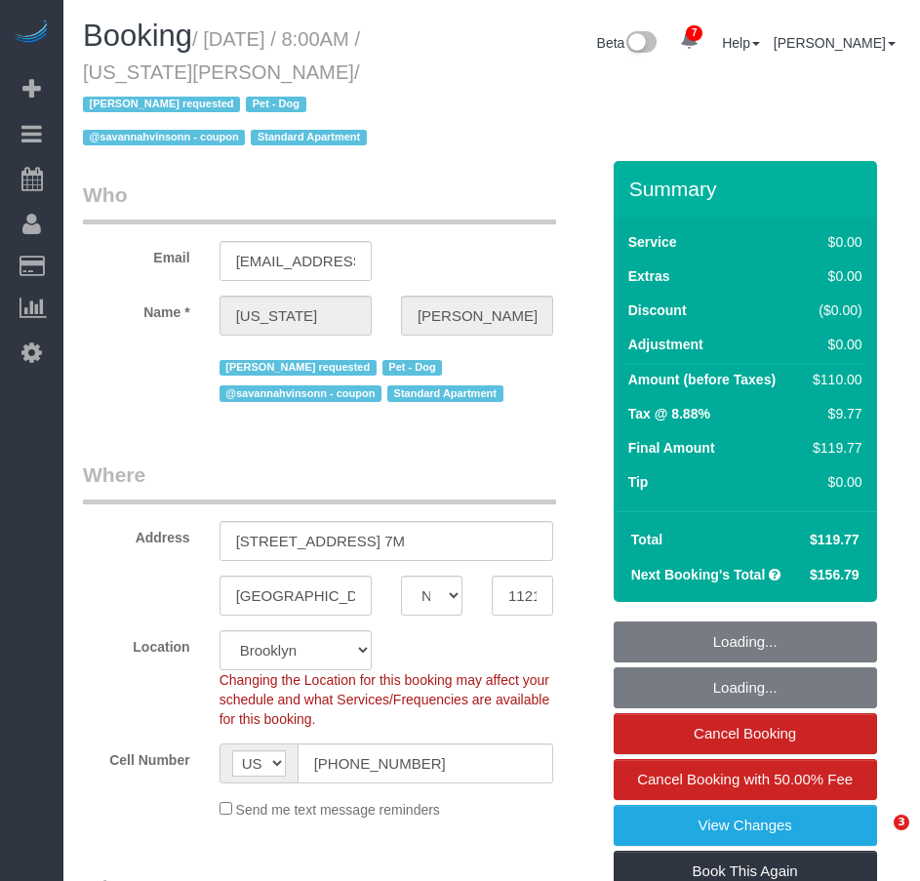
select select "NY"
select select "object:815"
select select "string:stripe-pm_1R8R544VGloSiKo771RbQQGf"
select select "1"
select select "spot1"
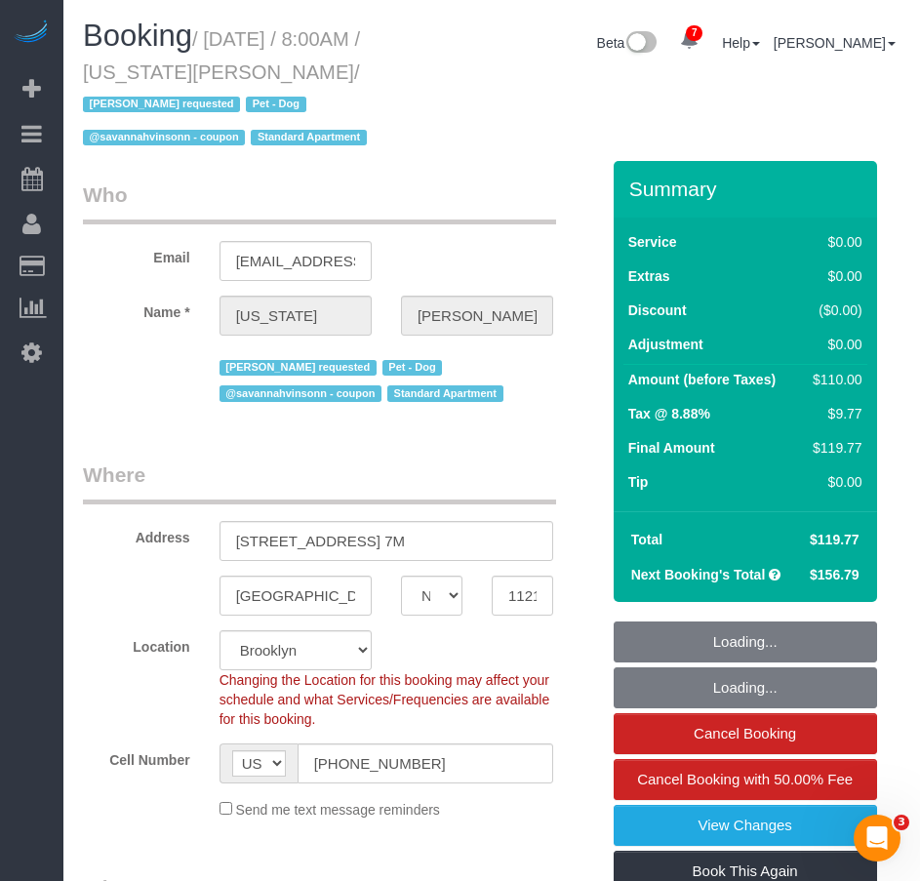
select select "number:62"
select select "number:77"
select select "number:13"
select select "number:5"
select select "1"
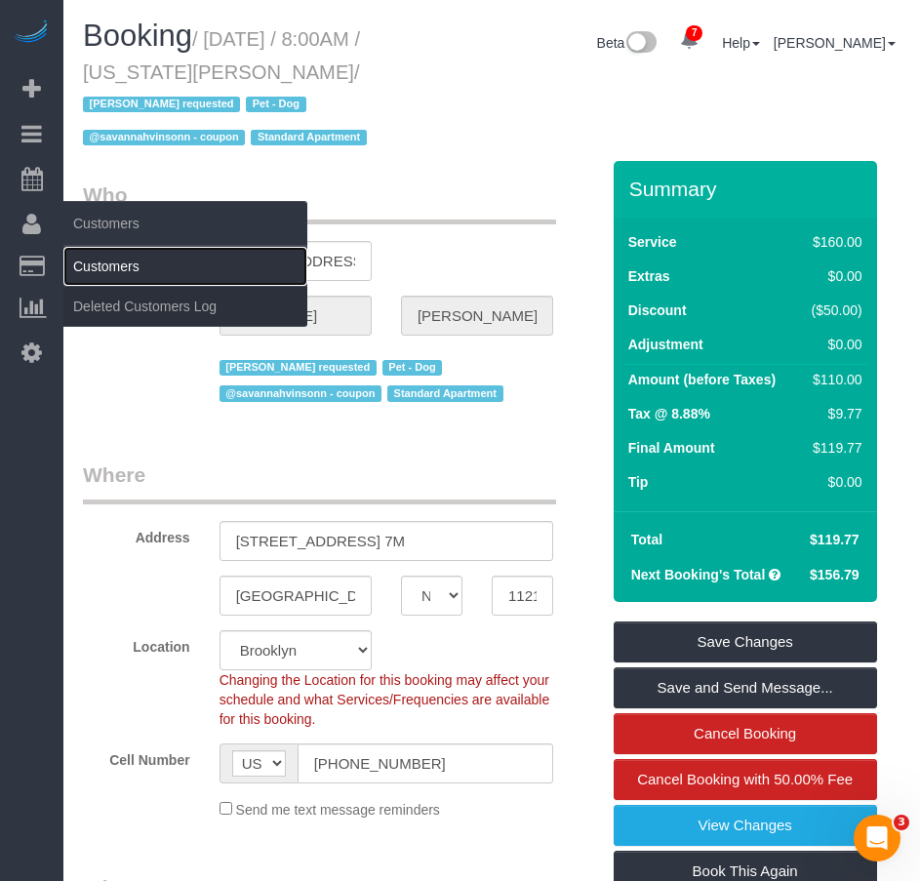
click at [133, 269] on link "Customers" at bounding box center [185, 266] width 244 height 39
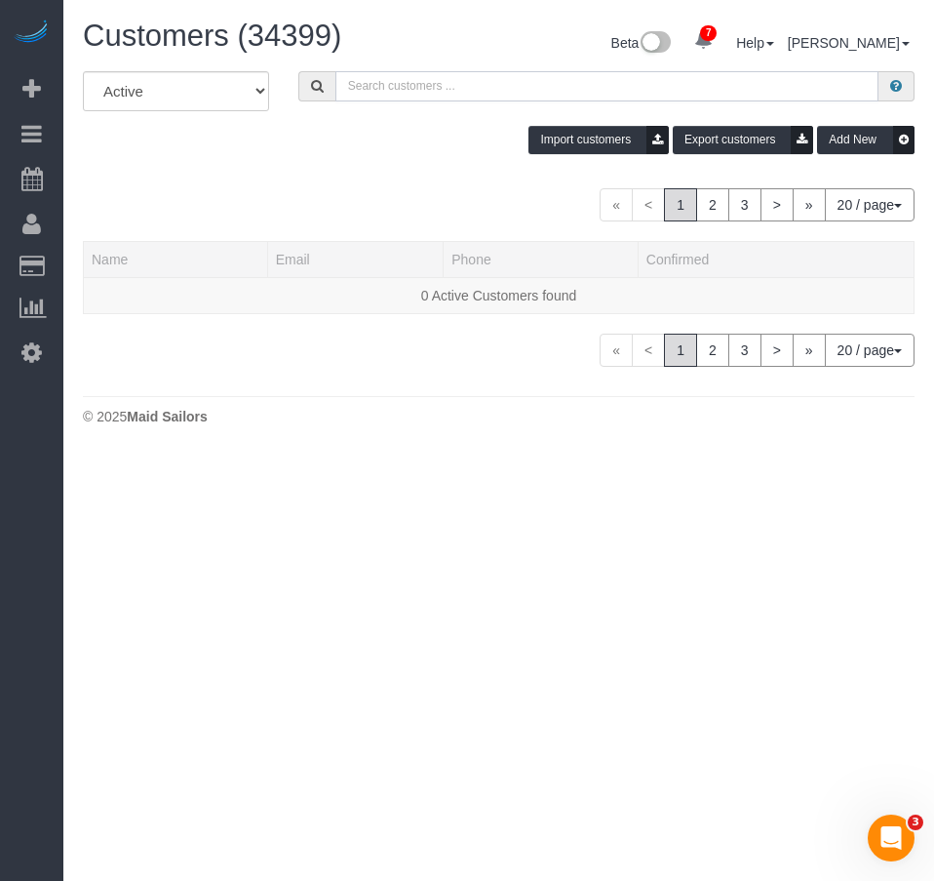
click at [520, 92] on input "text" at bounding box center [606, 86] width 543 height 30
paste input "[PERSON_NAME]"
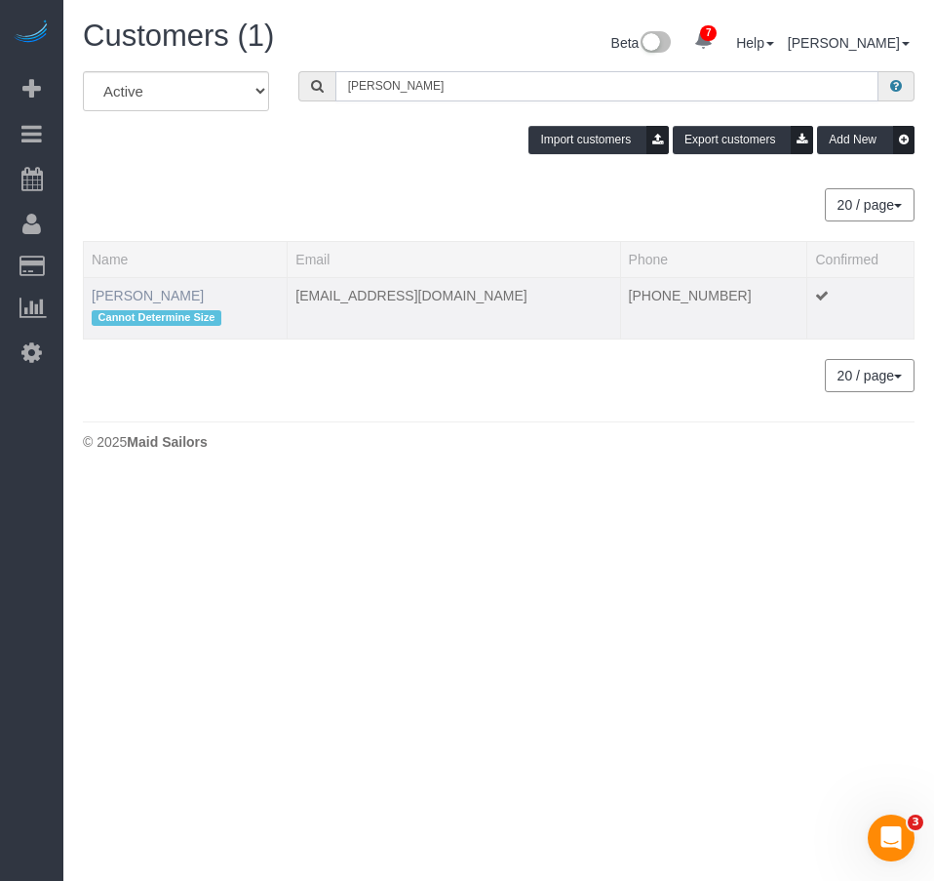
type input "[PERSON_NAME]"
click at [182, 296] on link "[PERSON_NAME]" at bounding box center [148, 296] width 112 height 16
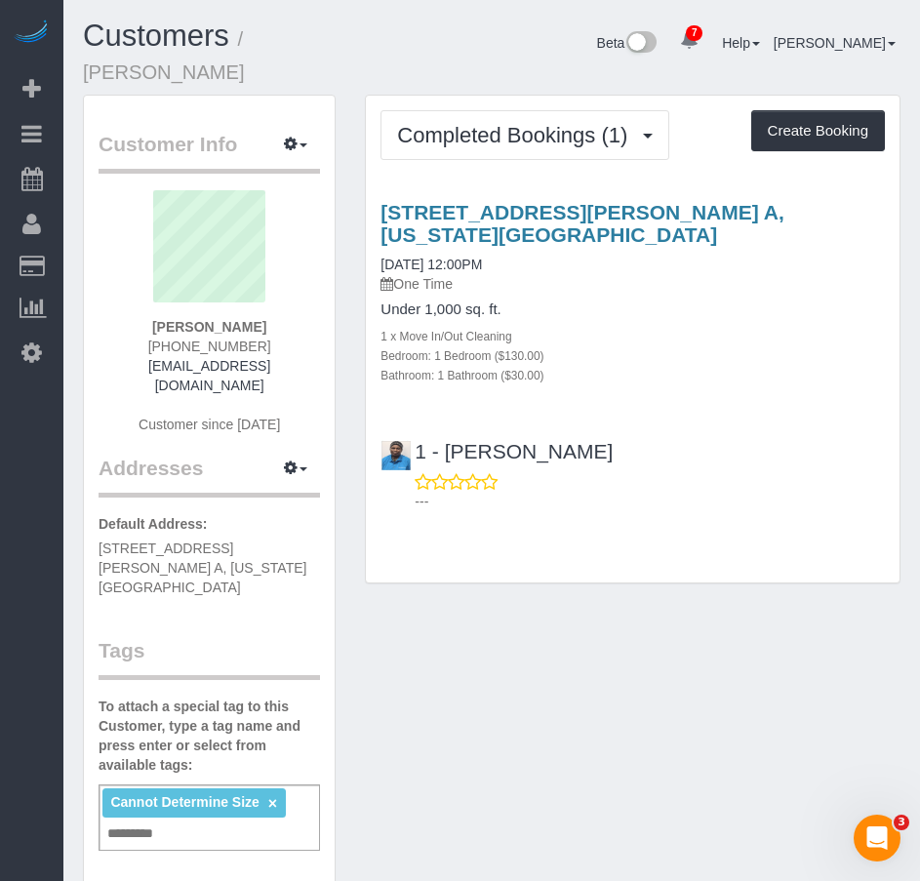
click at [190, 784] on div "Cannot Determine Size × Add a tag" at bounding box center [208, 817] width 221 height 66
paste input "**********"
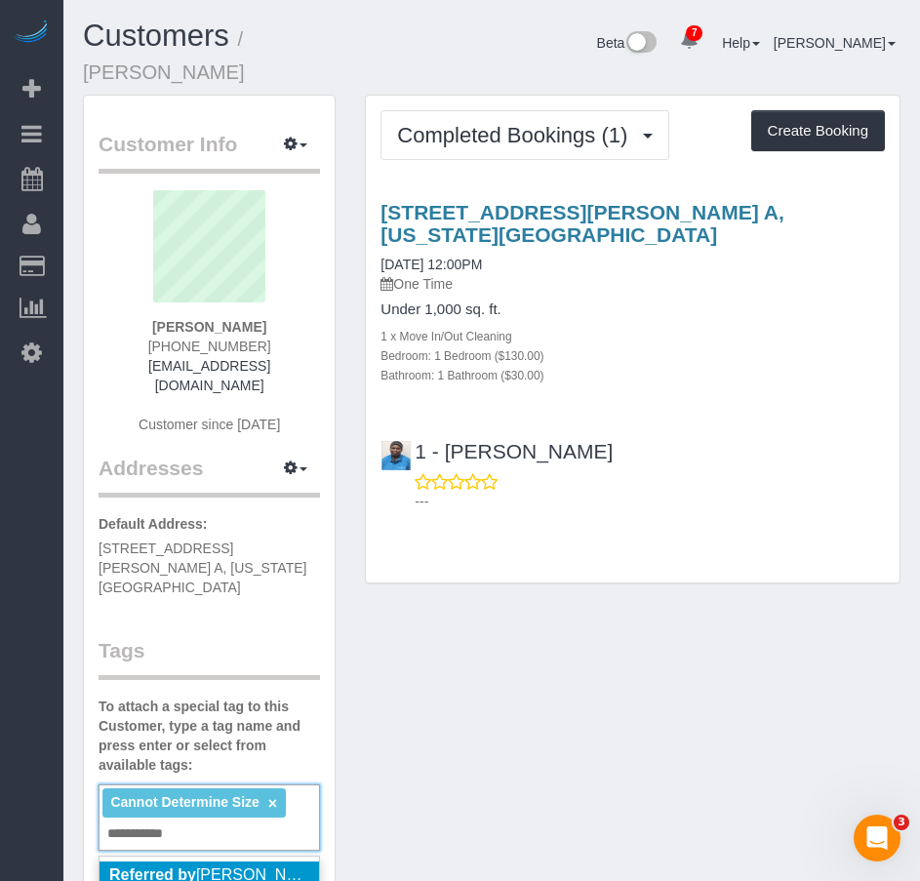
type input "**********"
click at [190, 784] on div "**********" at bounding box center [208, 817] width 221 height 66
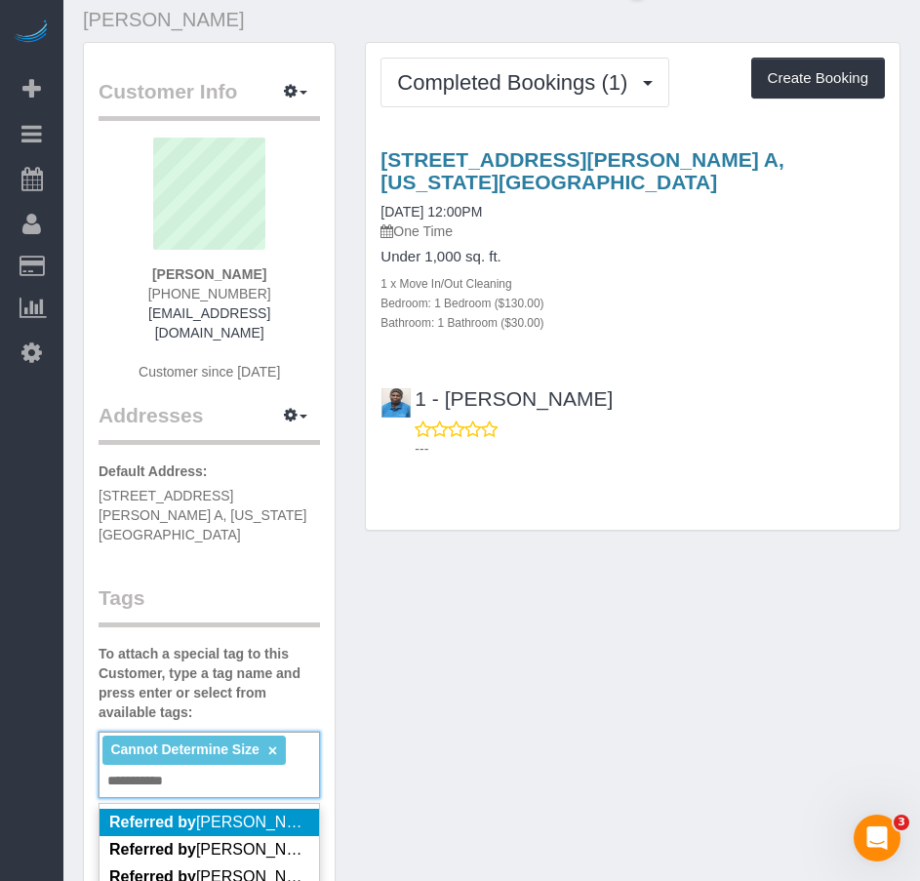
scroll to position [98, 0]
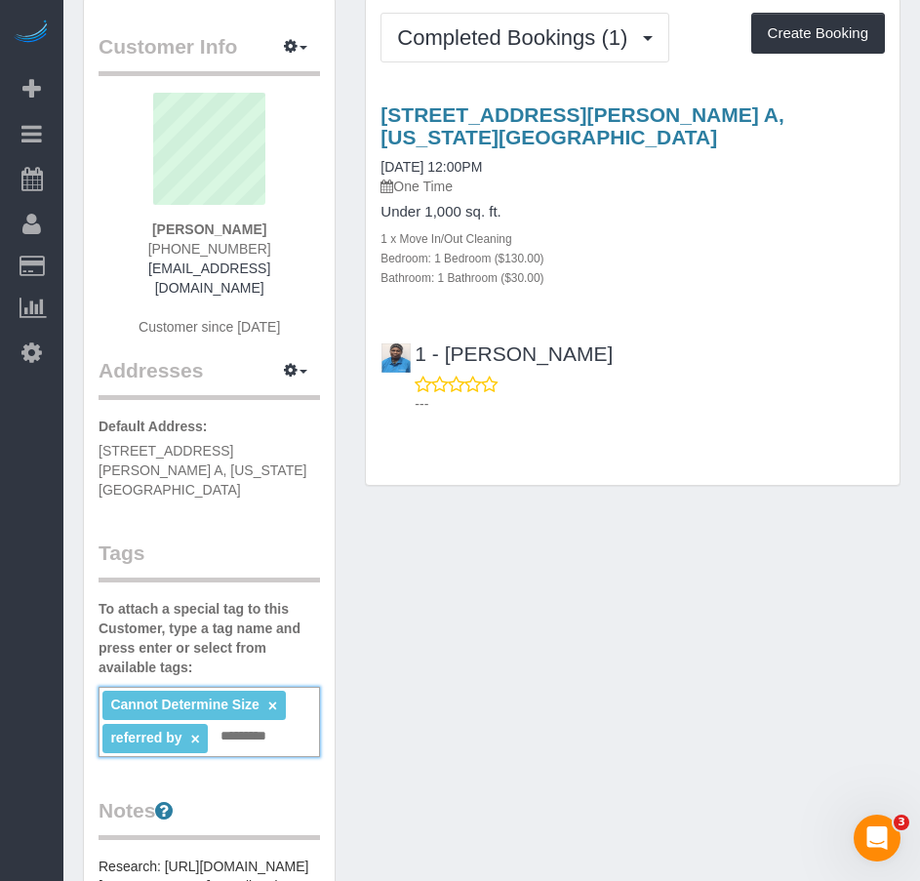
click at [178, 729] on span "referred by" at bounding box center [145, 737] width 71 height 16
click at [195, 730] on link "×" at bounding box center [194, 738] width 9 height 17
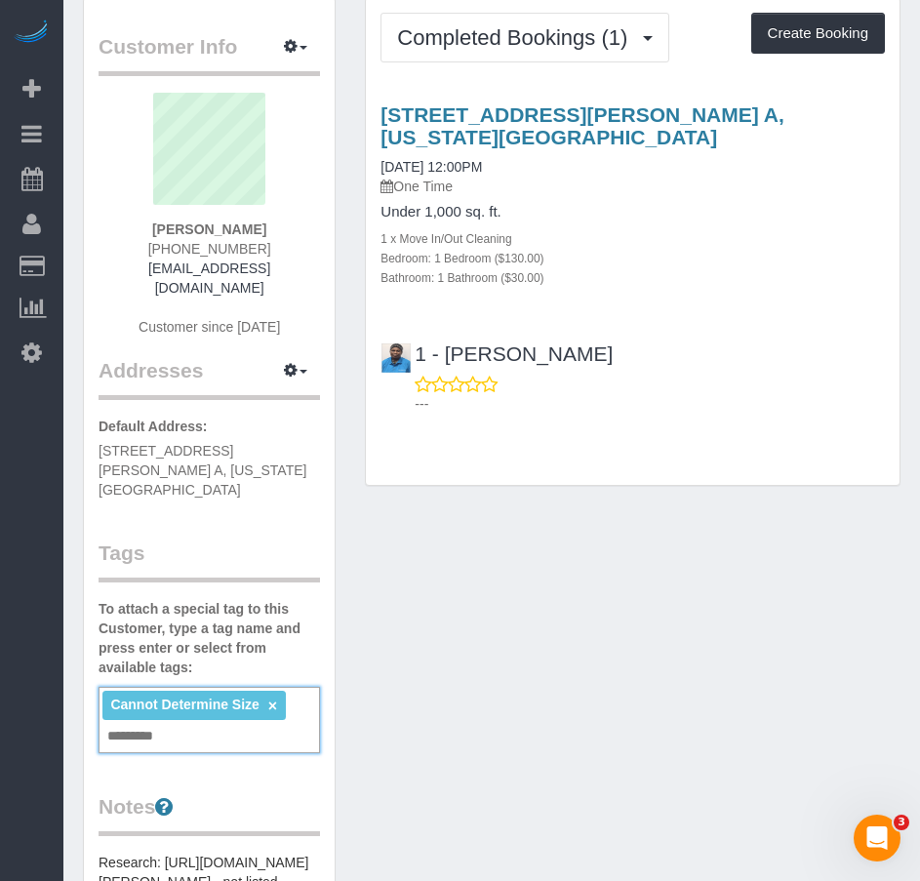
paste input "**********"
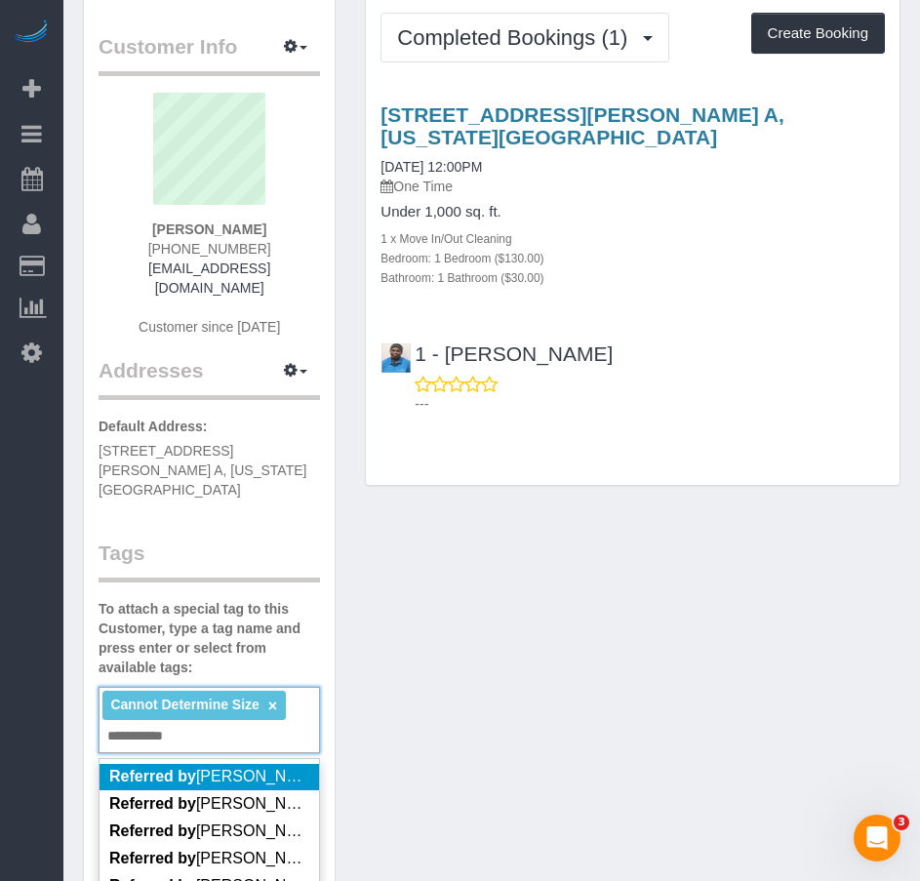
scroll to position [82, 0]
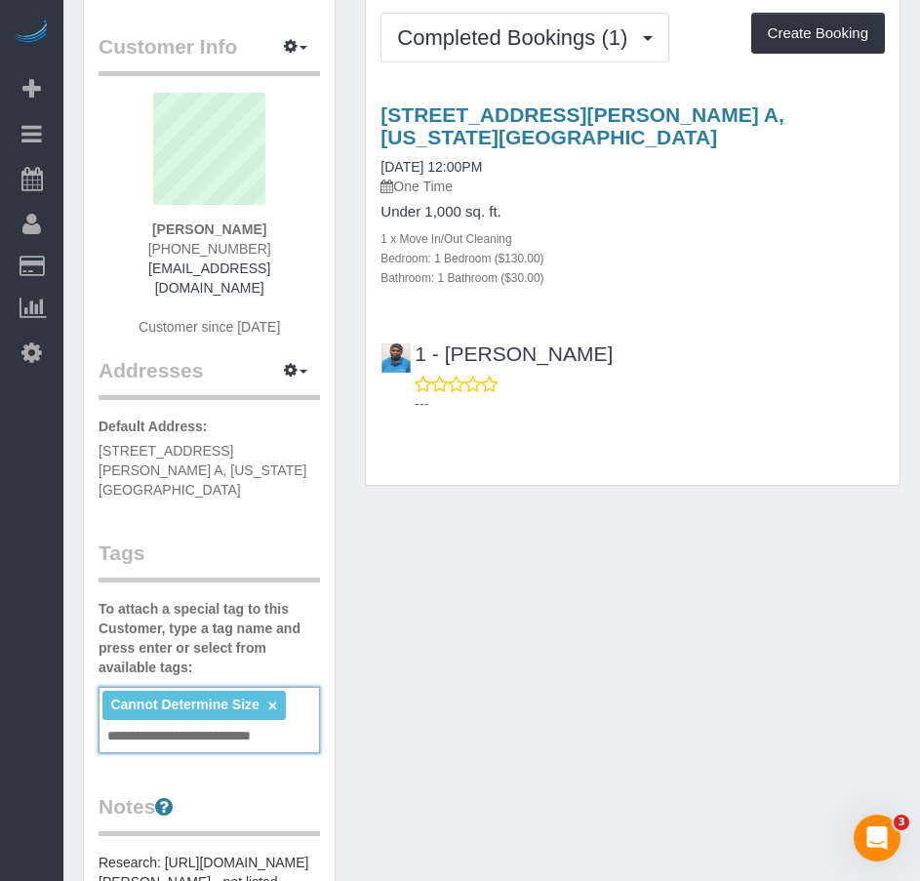
type input "**********"
click at [305, 687] on div "**********" at bounding box center [208, 720] width 221 height 66
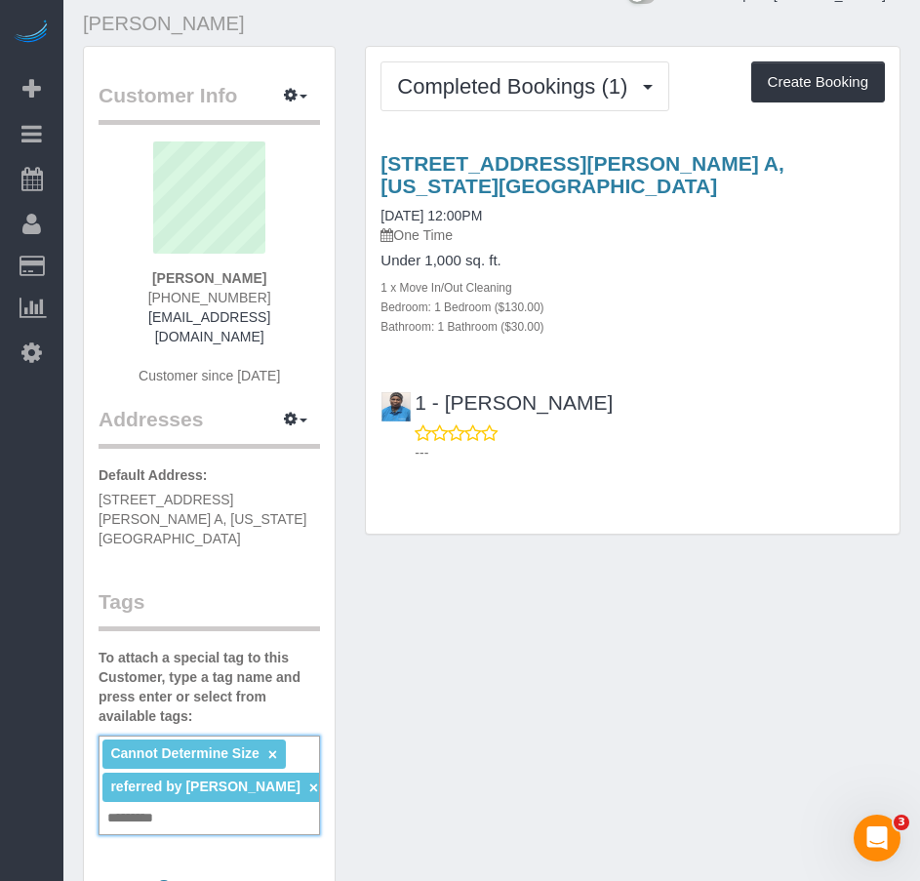
scroll to position [0, 0]
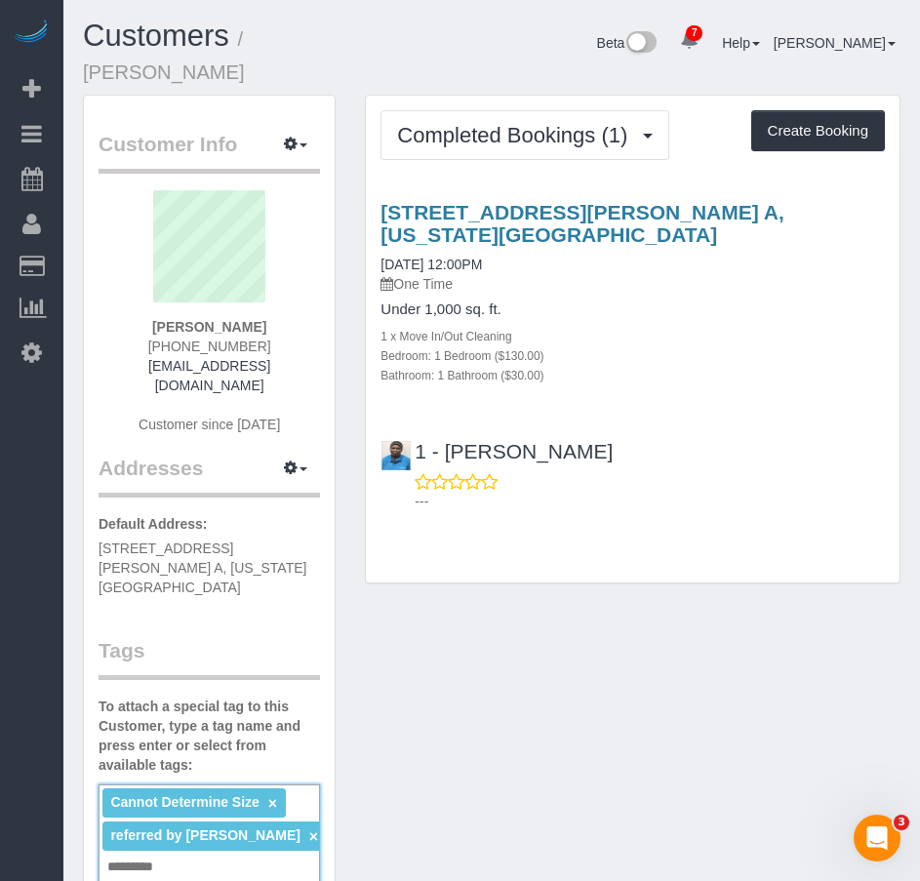
click at [309, 828] on link "×" at bounding box center [313, 836] width 9 height 17
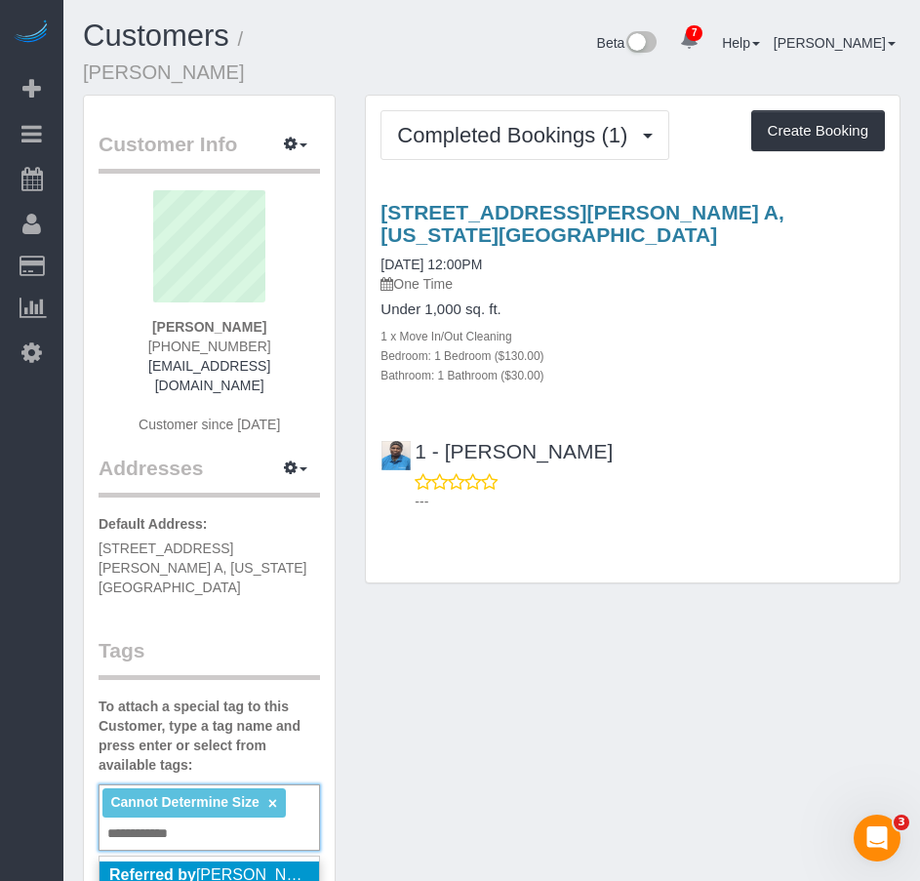
type input "**********"
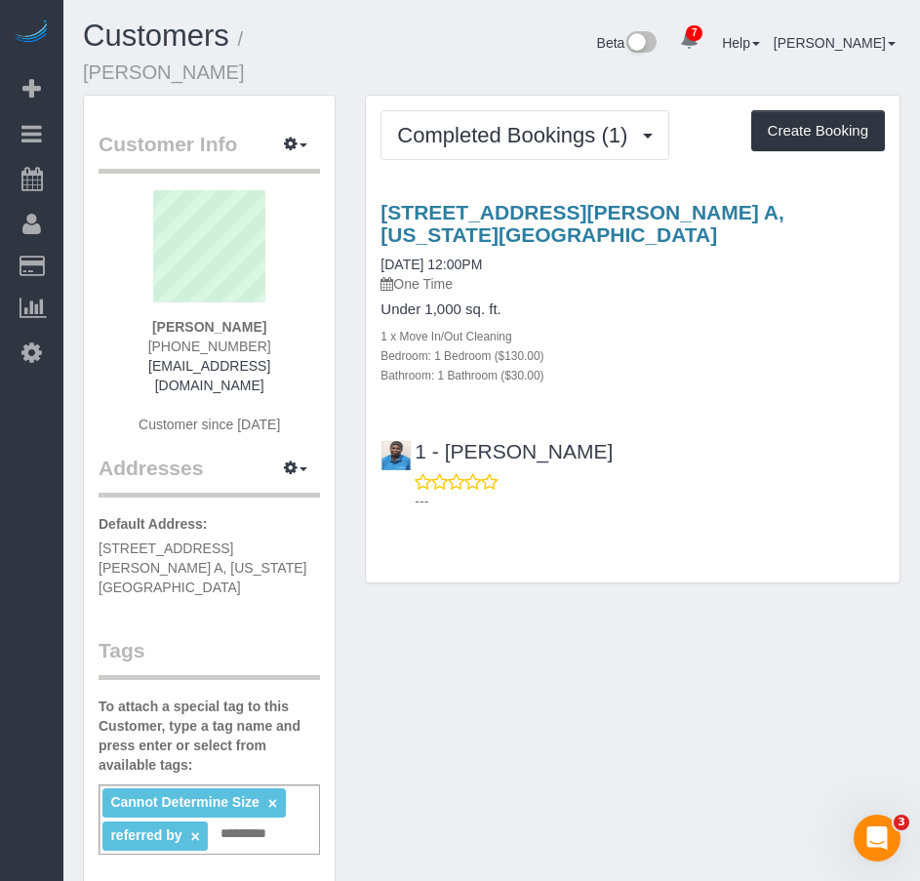
click at [197, 828] on link "×" at bounding box center [194, 836] width 9 height 17
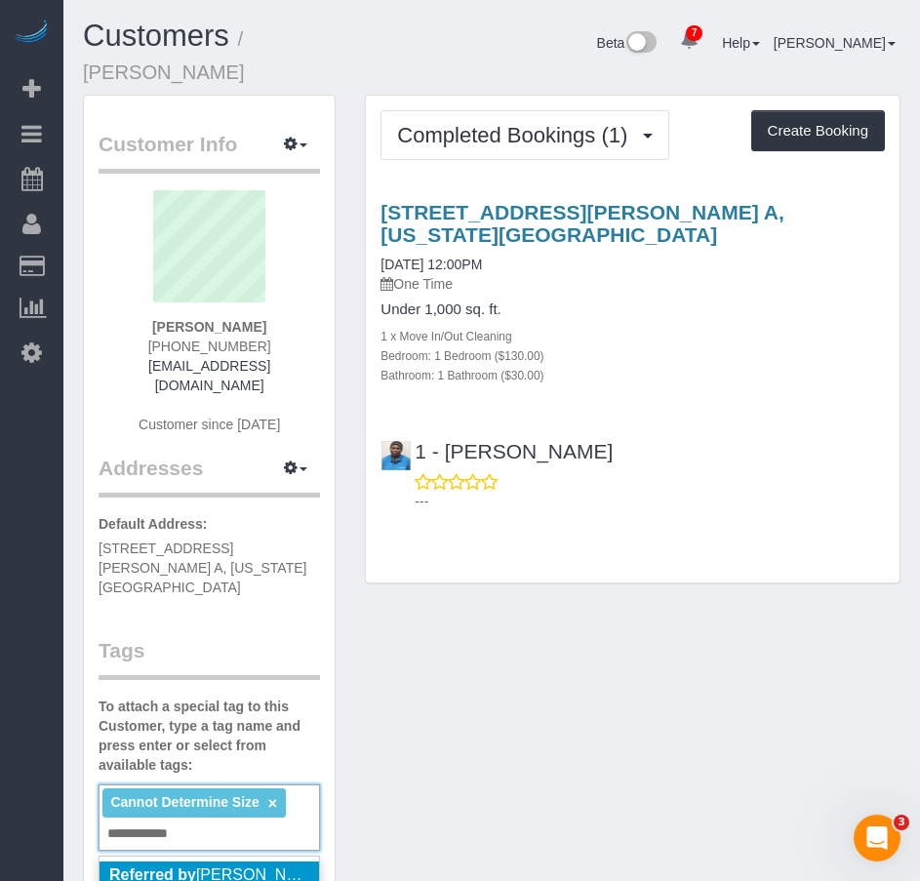
paste input "**********"
type input "**********"
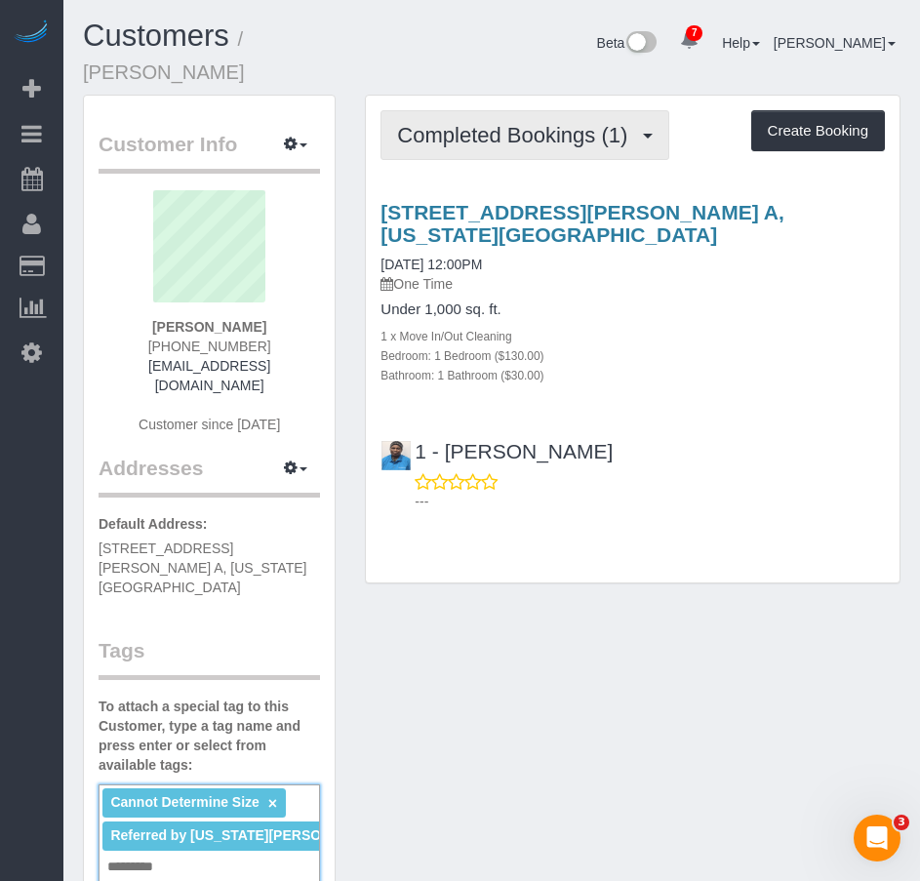
click at [471, 123] on span "Completed Bookings (1)" at bounding box center [517, 135] width 240 height 24
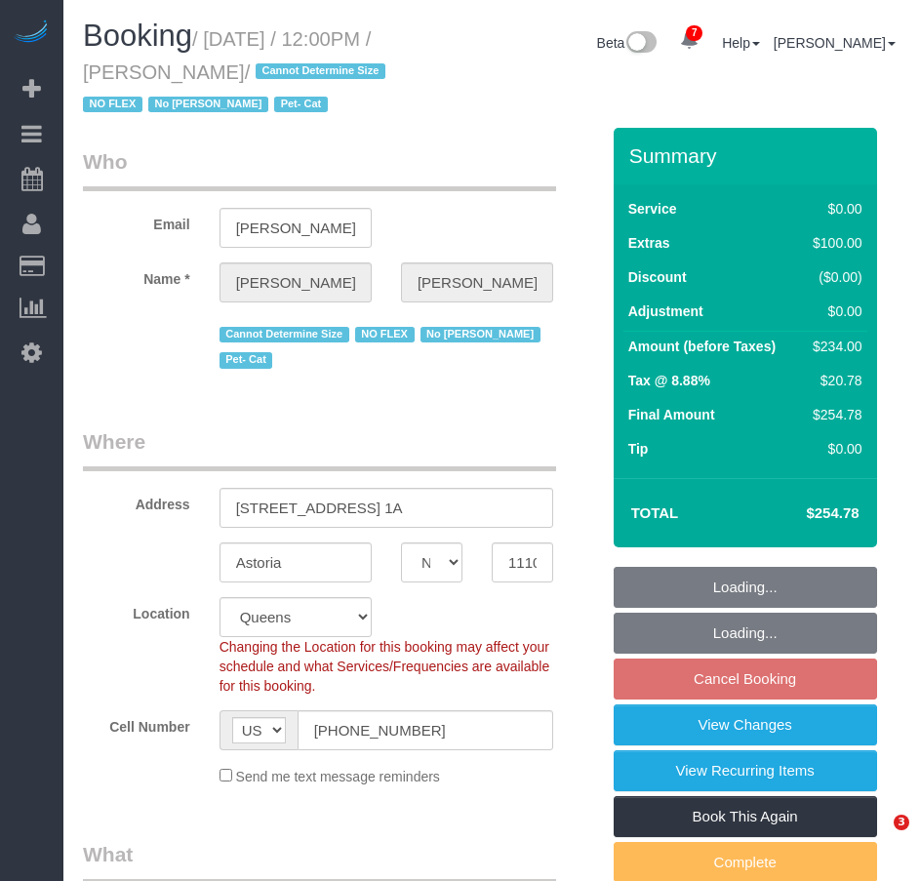
select select "NY"
select select "1"
select select "spot5"
select select "number:89"
select select "number:90"
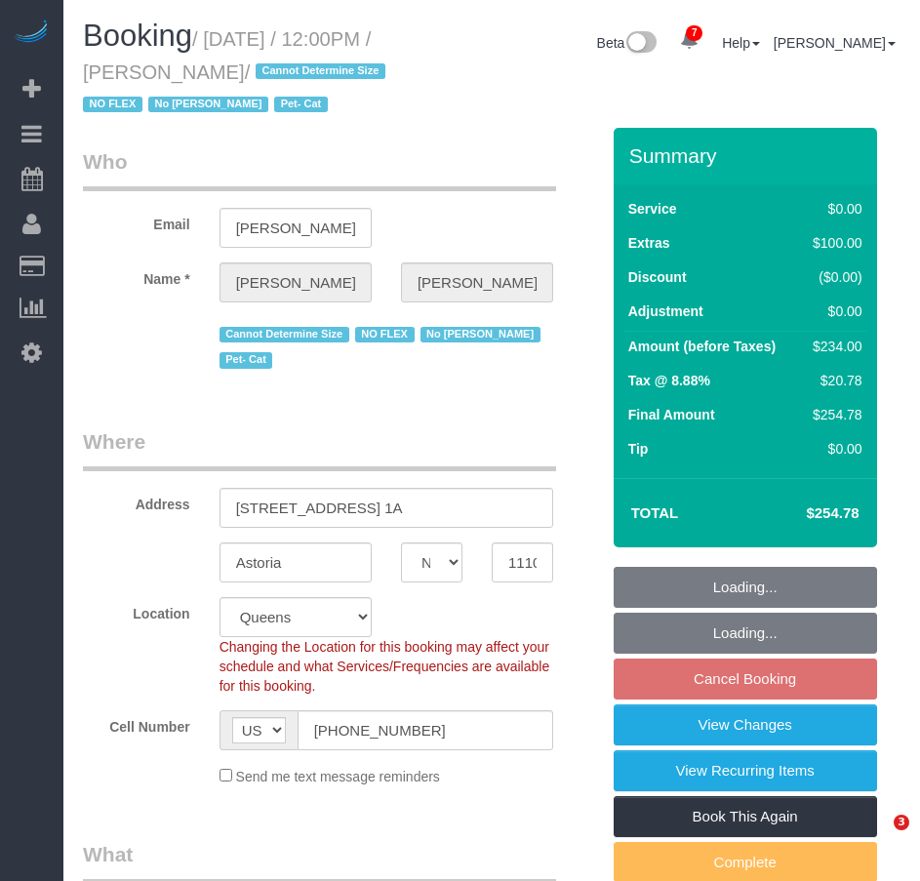
select select "number:14"
select select "number:5"
select select "object:1398"
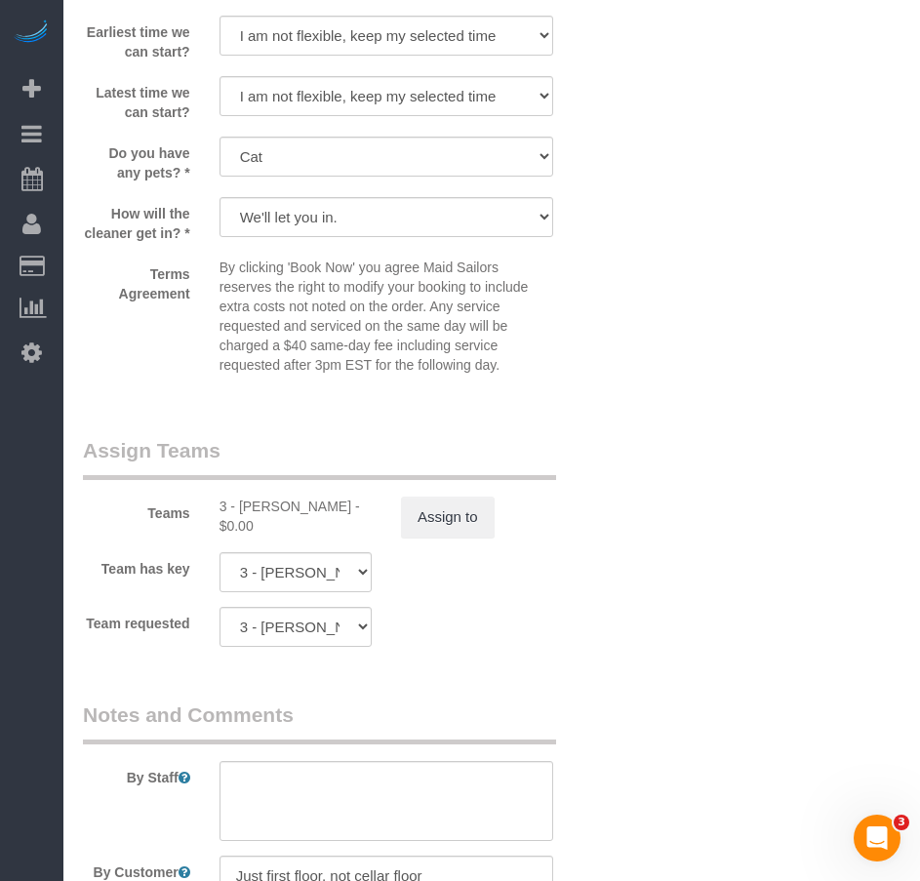
scroll to position [2438, 0]
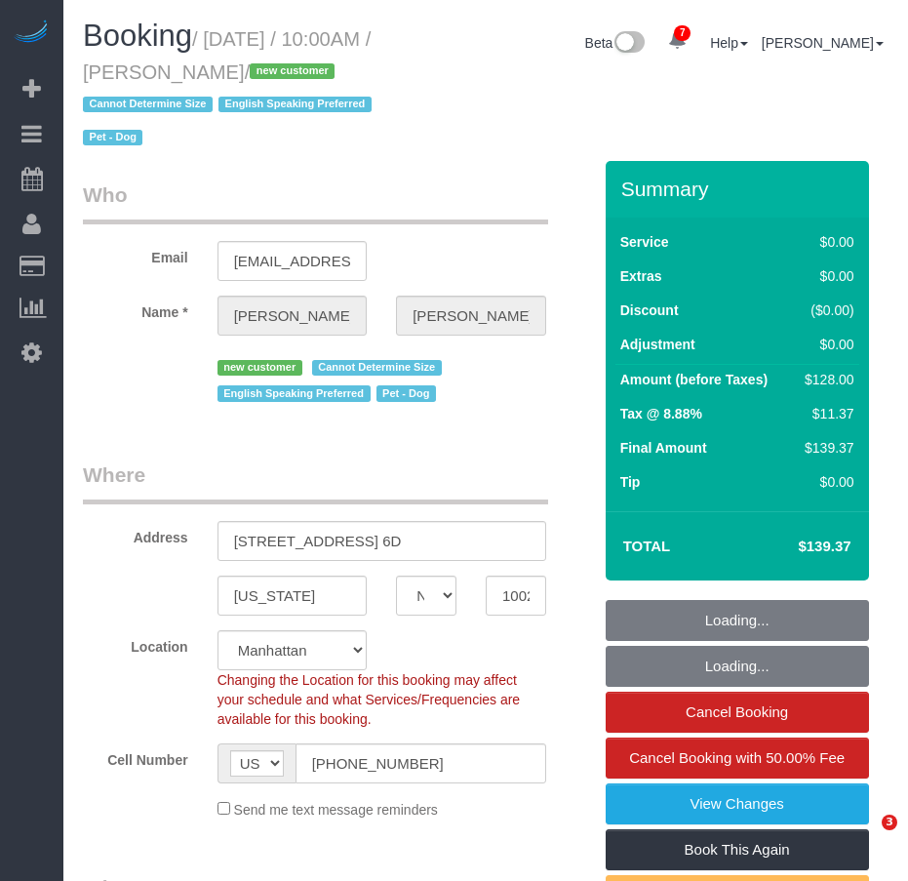
select select "NY"
select select "1"
select select "number:57"
select select "number:76"
select select "number:13"
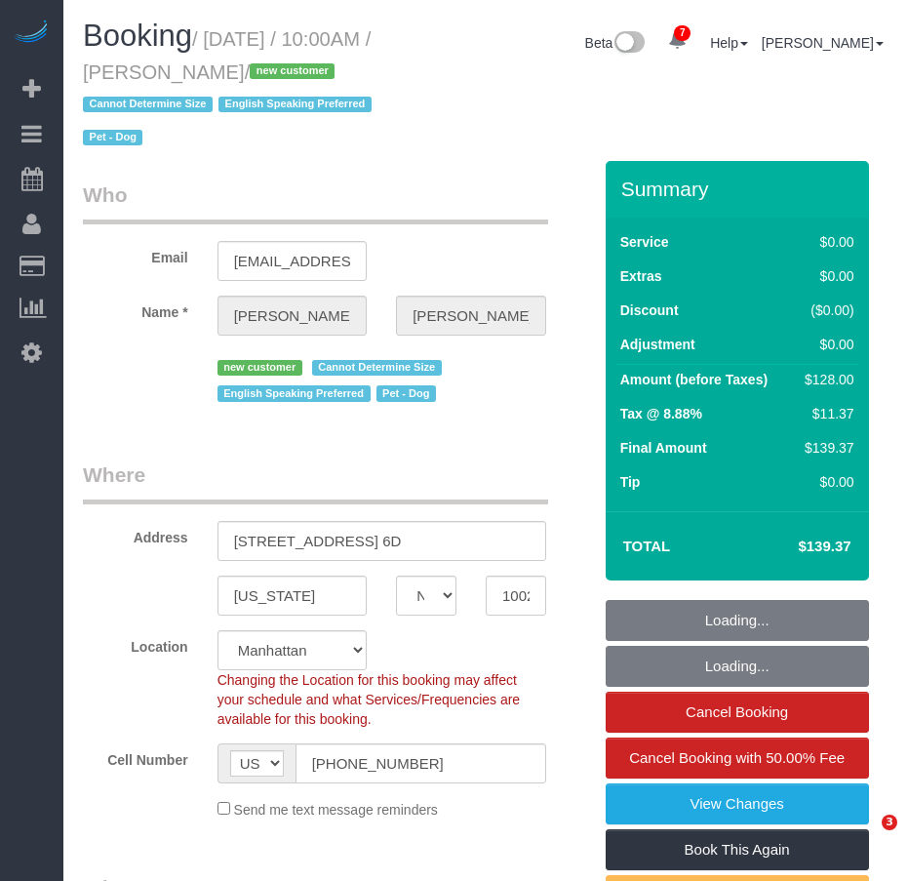
select select "number:5"
select select "object:1420"
select select "spot1"
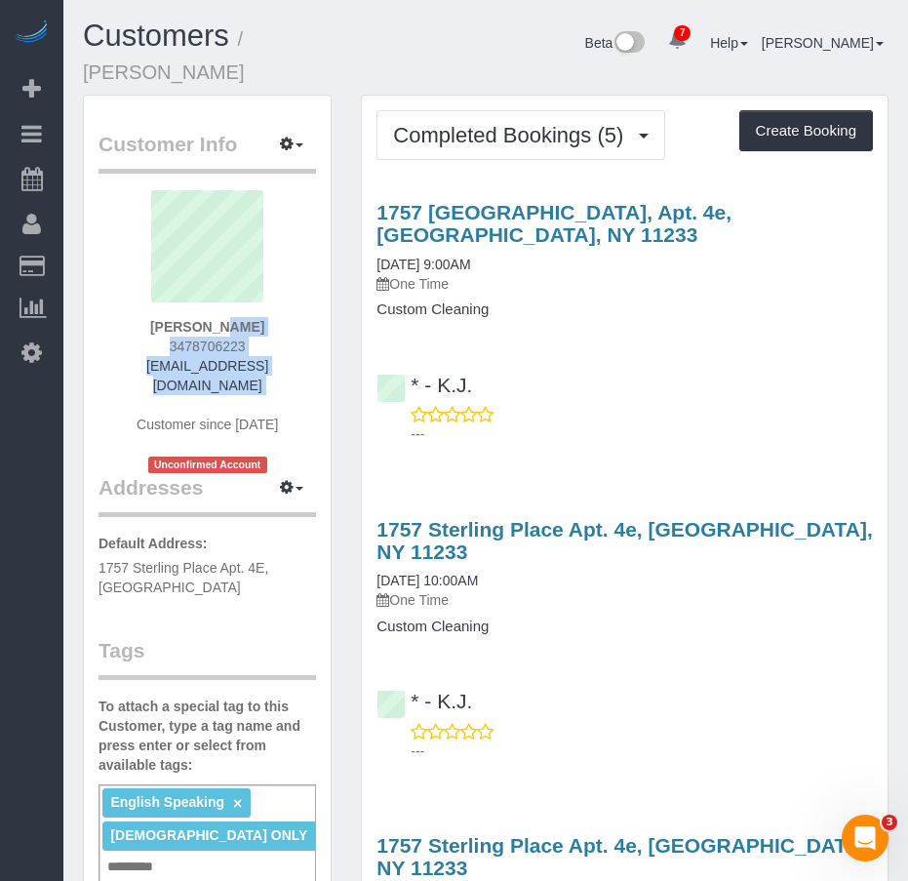
drag, startPoint x: 155, startPoint y: 300, endPoint x: 236, endPoint y: 359, distance: 99.9
click at [236, 359] on div "[PERSON_NAME] 3478706223 [EMAIL_ADDRESS][DOMAIN_NAME] Customer since [DATE] Unc…" at bounding box center [206, 331] width 217 height 283
copy div "[PERSON_NAME] 3478706223 [EMAIL_ADDRESS][DOMAIN_NAME]"
drag, startPoint x: 98, startPoint y: 527, endPoint x: 230, endPoint y: 547, distance: 133.2
click at [230, 547] on p "Default Address: 1757 Sterling Place Apt. 4E, Brooklyn, NY 11233" at bounding box center [206, 564] width 217 height 63
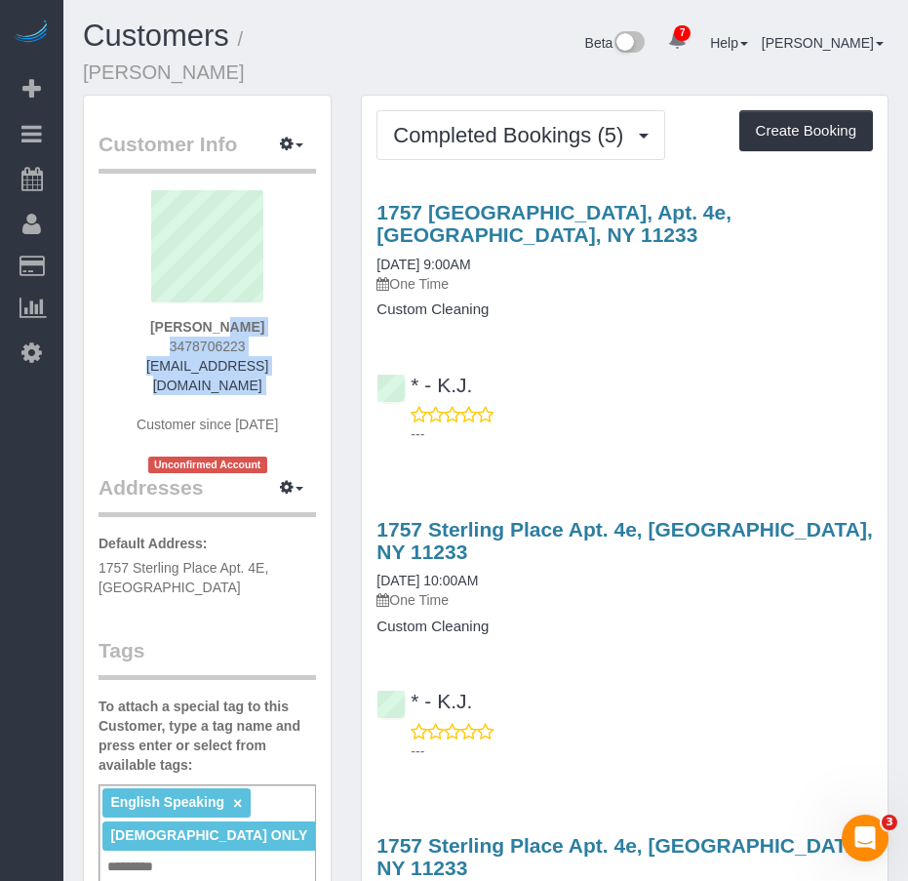
copy span "1757 Sterling Place Apt. 4E, Brooklyn, NY 11233"
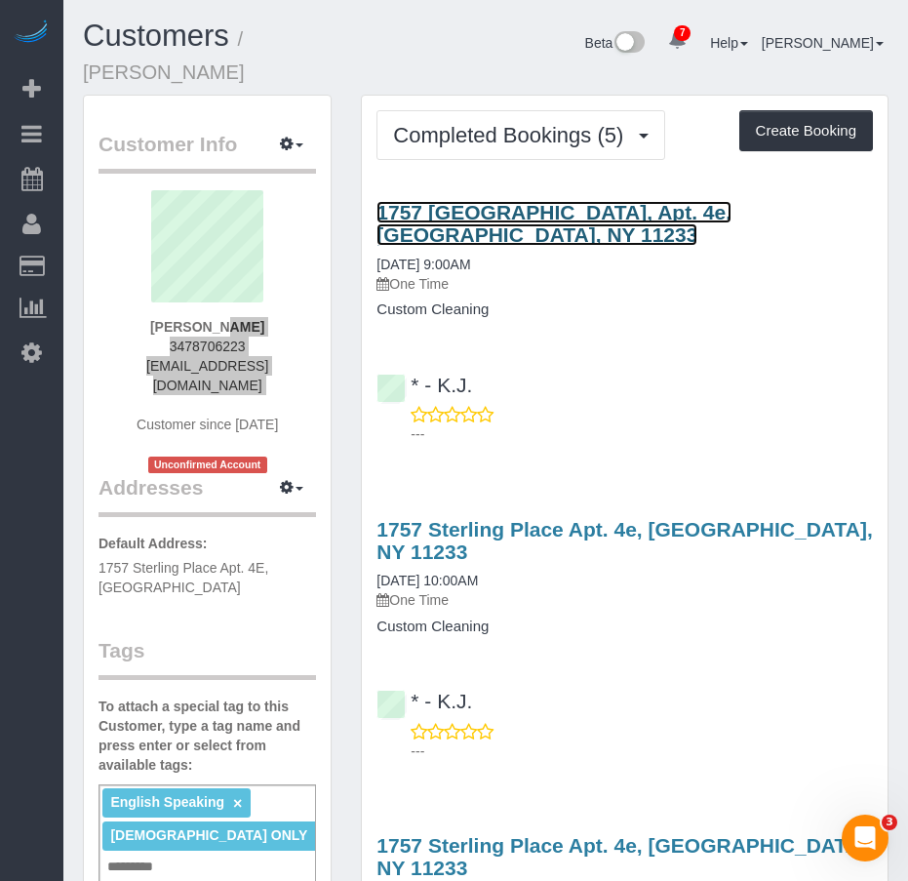
click at [490, 201] on link "1757 Sterling Place, Apt. 4e, Brooklyn, NY 11233" at bounding box center [553, 223] width 355 height 45
click at [471, 201] on link "1757 Sterling Place, Apt. 4e, Brooklyn, NY 11233" at bounding box center [553, 223] width 355 height 45
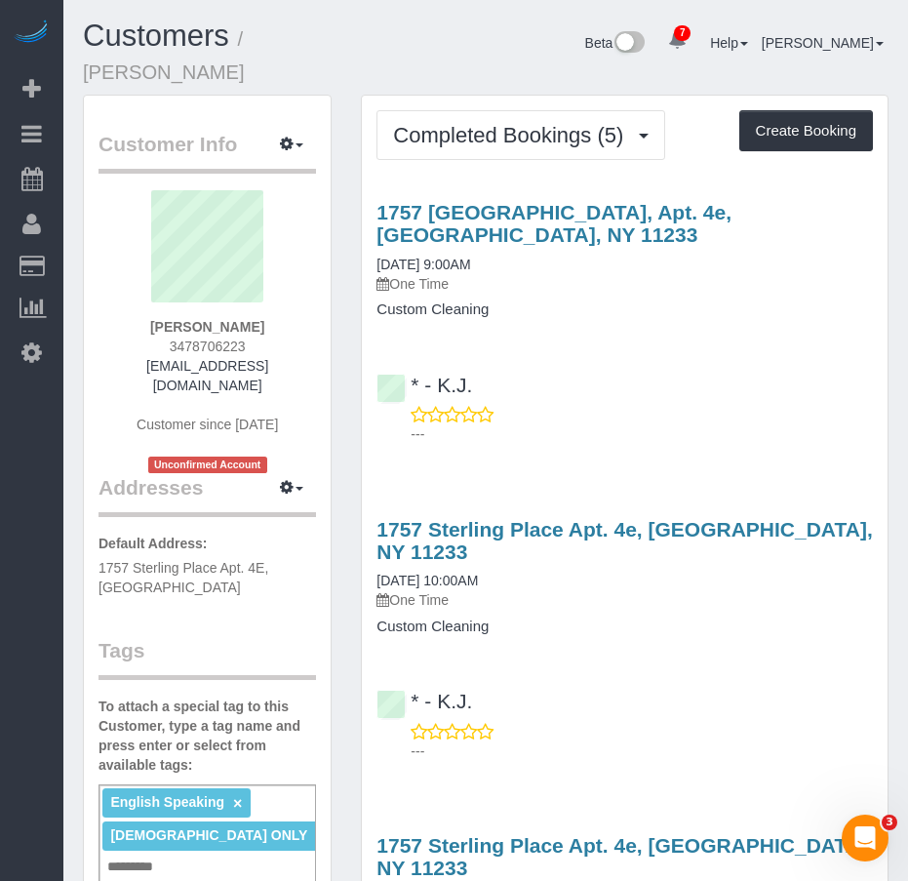
click at [226, 574] on div "Customer Info Edit Contact Info Send Message Email Preferences Special Sales Ta…" at bounding box center [207, 830] width 247 height 1469
drag, startPoint x: 221, startPoint y: 544, endPoint x: 101, endPoint y: 523, distance: 121.9
click at [101, 533] on p "Default Address: 1757 Sterling Place Apt. 4E, Brooklyn, NY 11233" at bounding box center [206, 564] width 217 height 63
copy span "1757 Sterling Place Apt. 4E, Brooklyn, NY 11233"
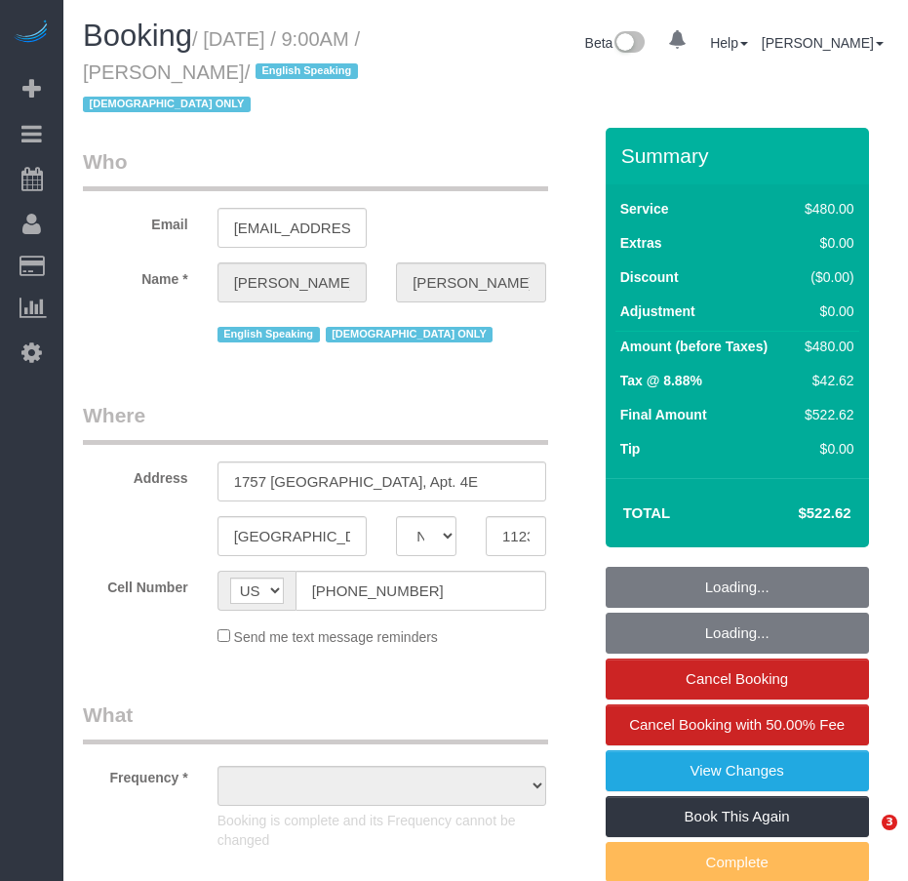
select select "NY"
select select "spot1"
select select "string:stripe-pm_1PZwTG4VGloSiKo7ZbGaZS1e"
select select "2"
select select "180"
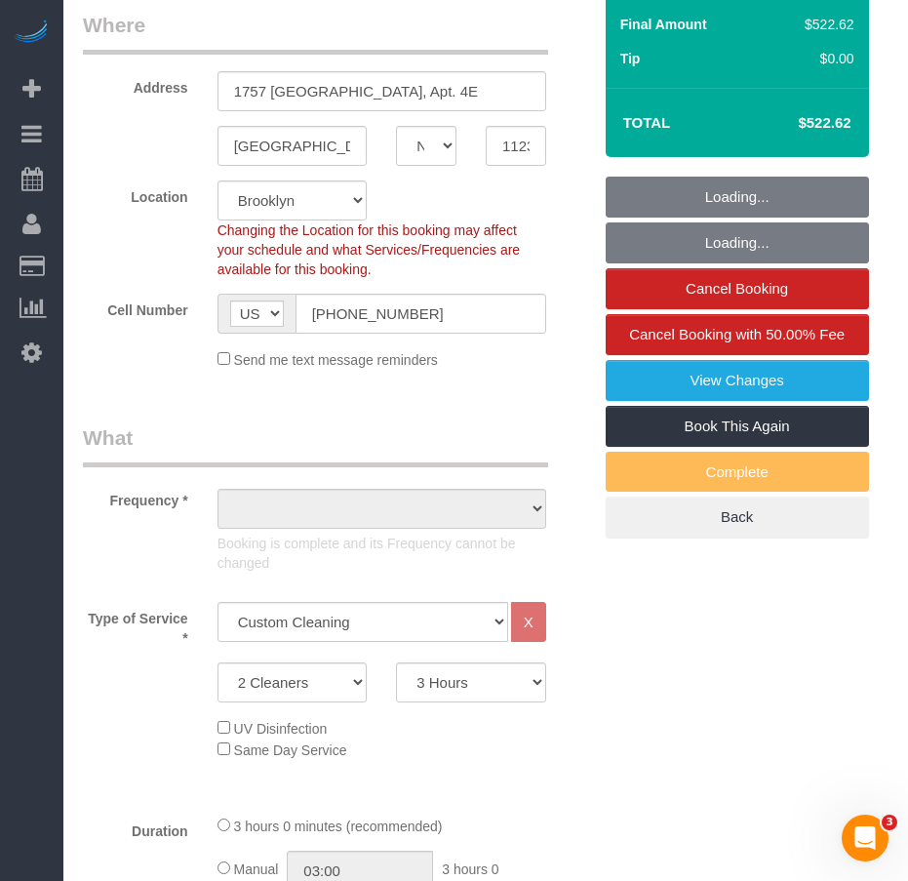
select select "object:979"
select select "number:89"
select select "number:90"
select select "number:15"
select select "number:5"
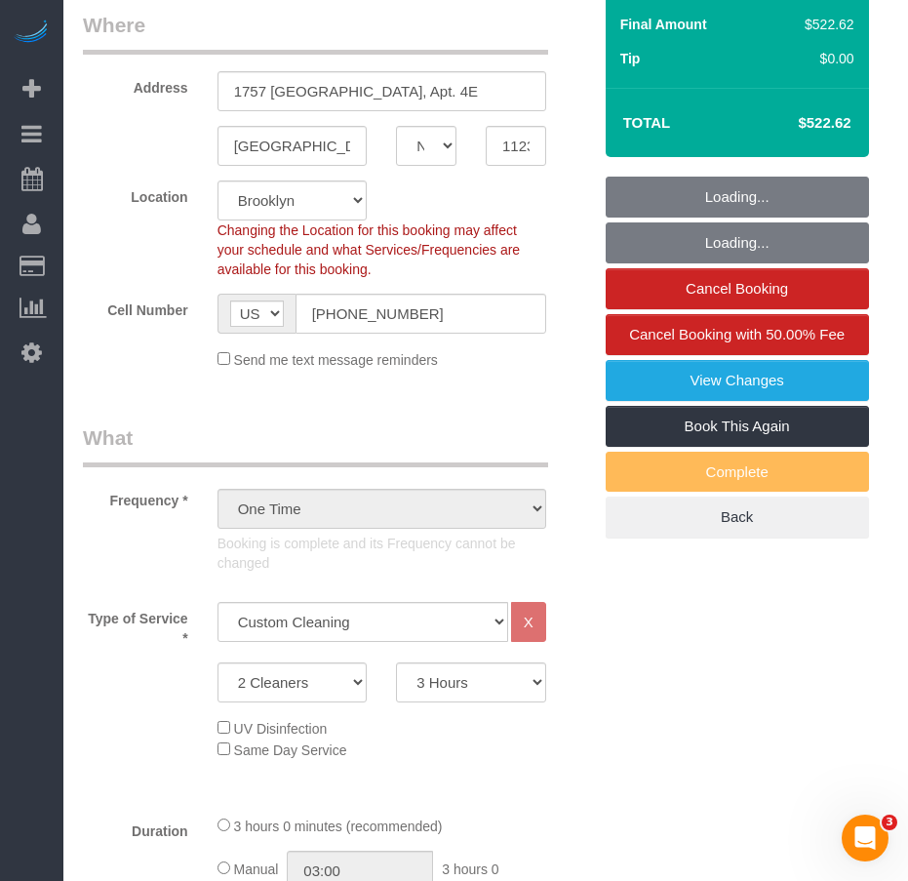
select select "object:1389"
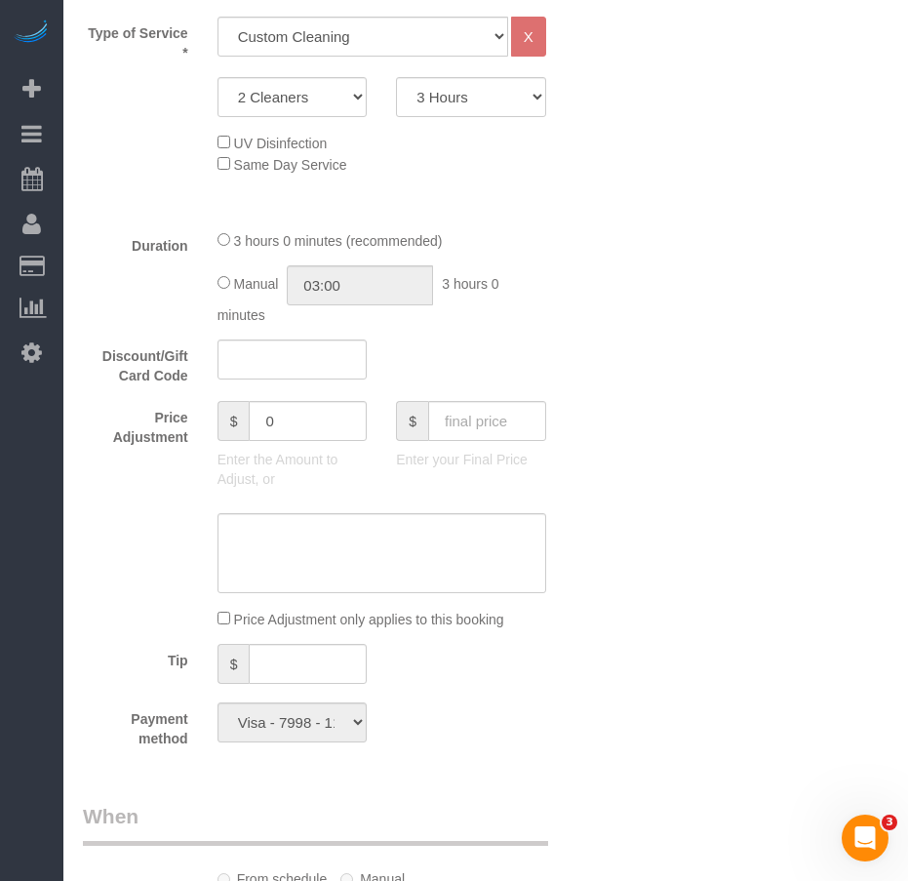
select select "spot6"
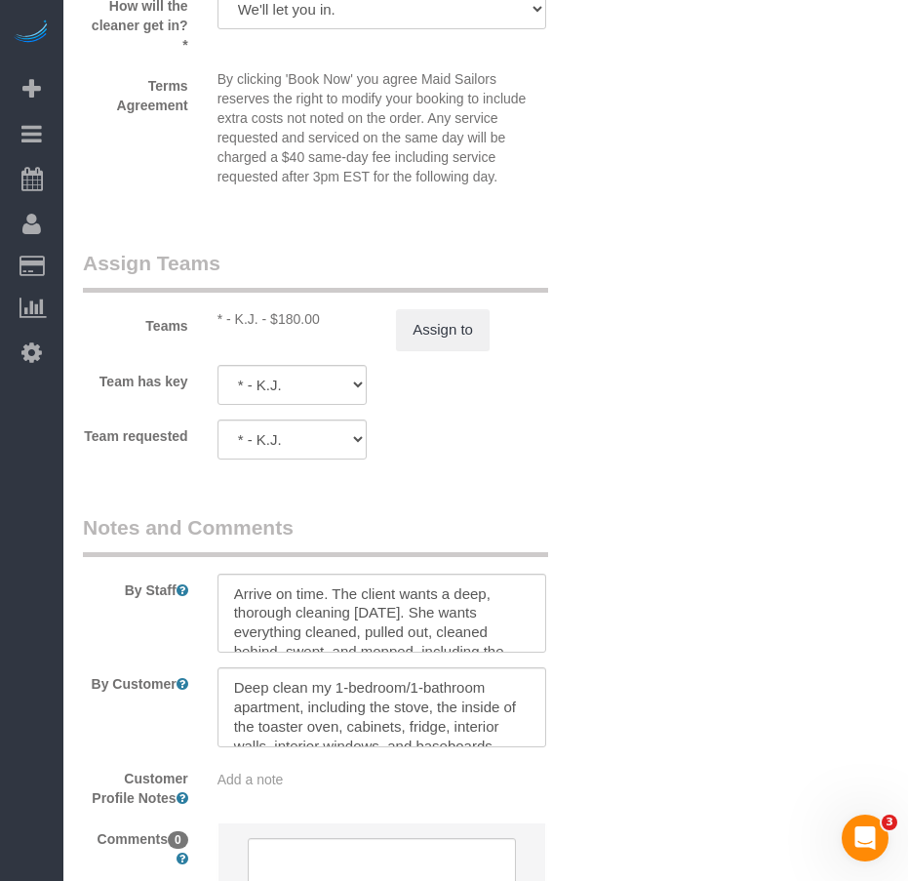
scroll to position [2437, 0]
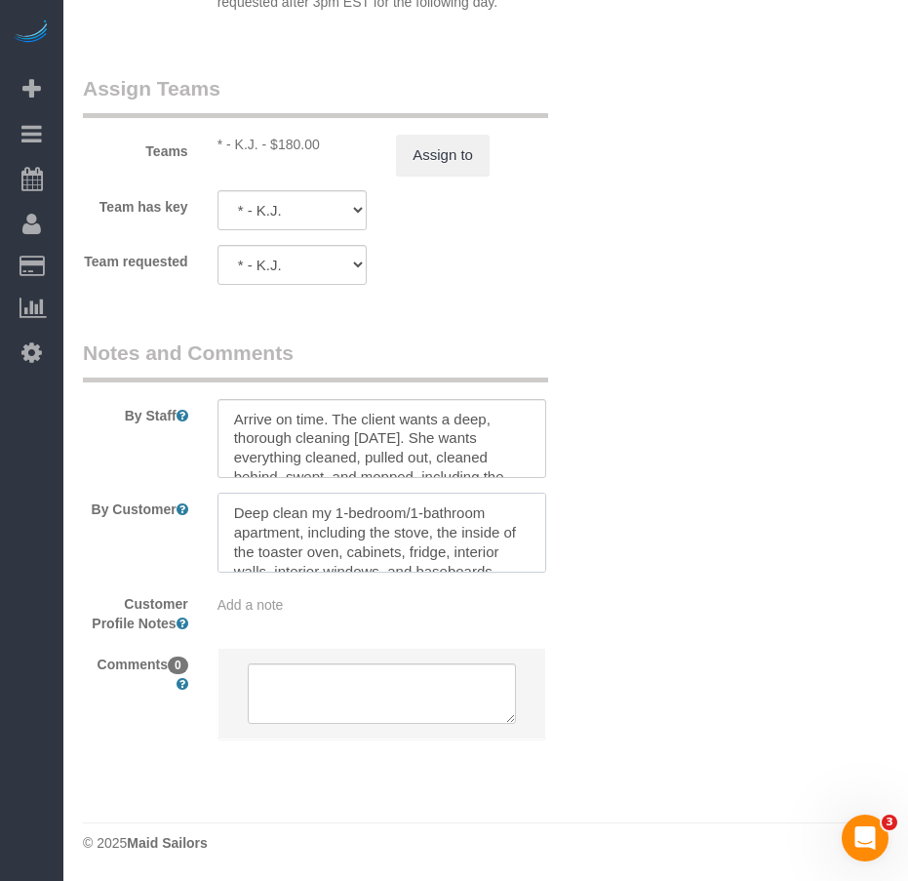
drag, startPoint x: 241, startPoint y: 514, endPoint x: 369, endPoint y: 549, distance: 132.5
click at [369, 549] on textarea at bounding box center [381, 532] width 329 height 80
click at [307, 550] on textarea at bounding box center [381, 532] width 329 height 80
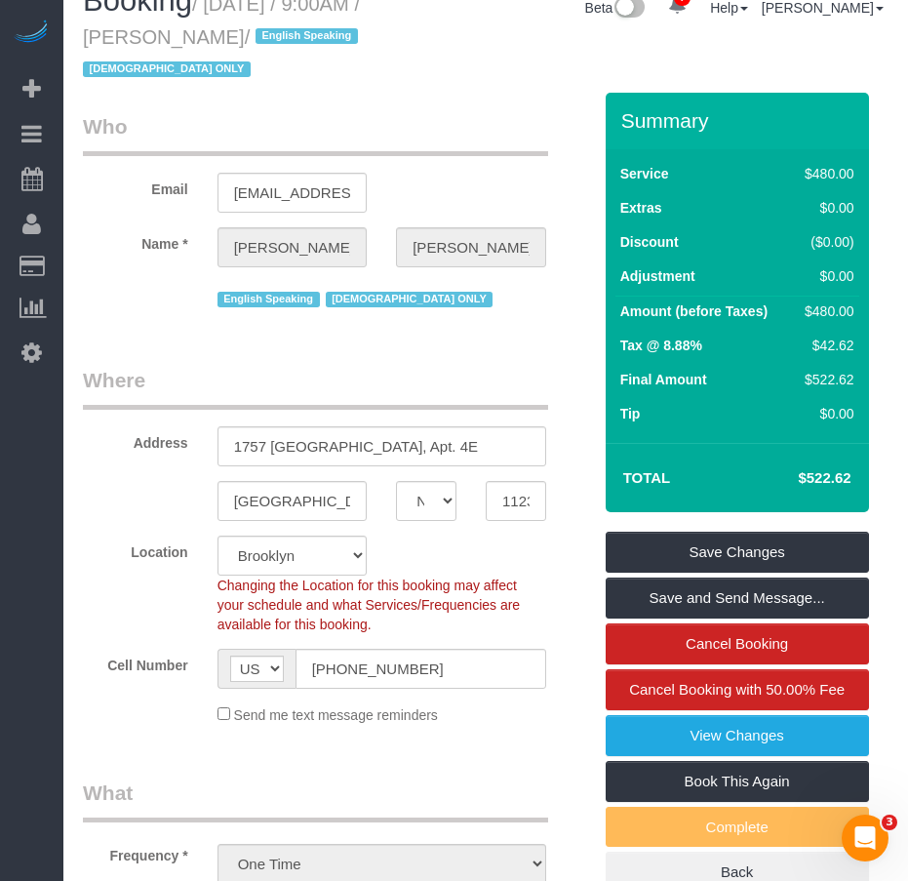
scroll to position [0, 0]
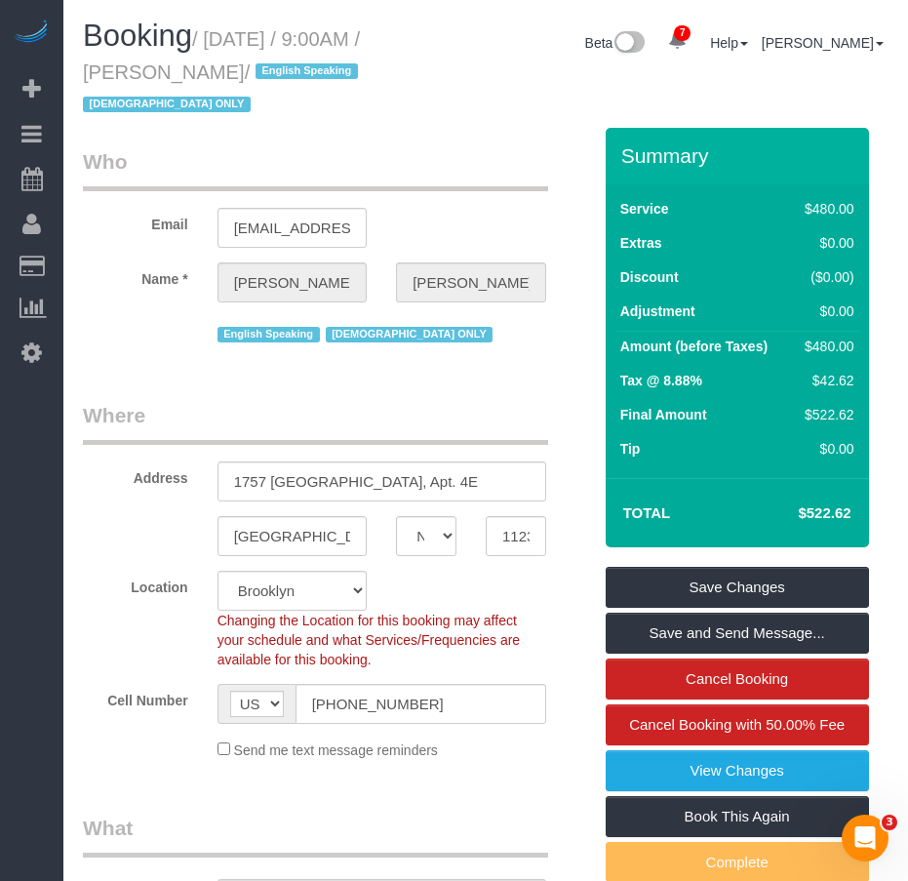
click at [417, 110] on div "Booking / June 26, 2025 / 9:00AM / Rasheida Smith / English Speaking Female ONL…" at bounding box center [485, 74] width 835 height 108
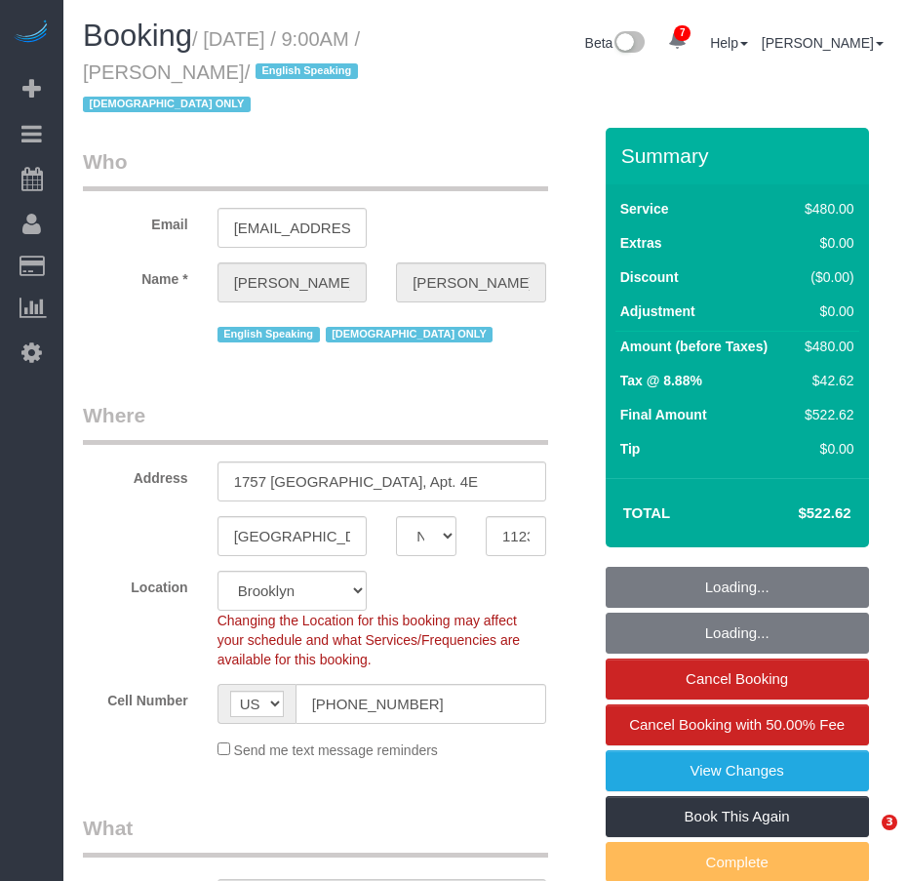
select select "NY"
select select "number:89"
select select "number:90"
select select "number:15"
select select "number:5"
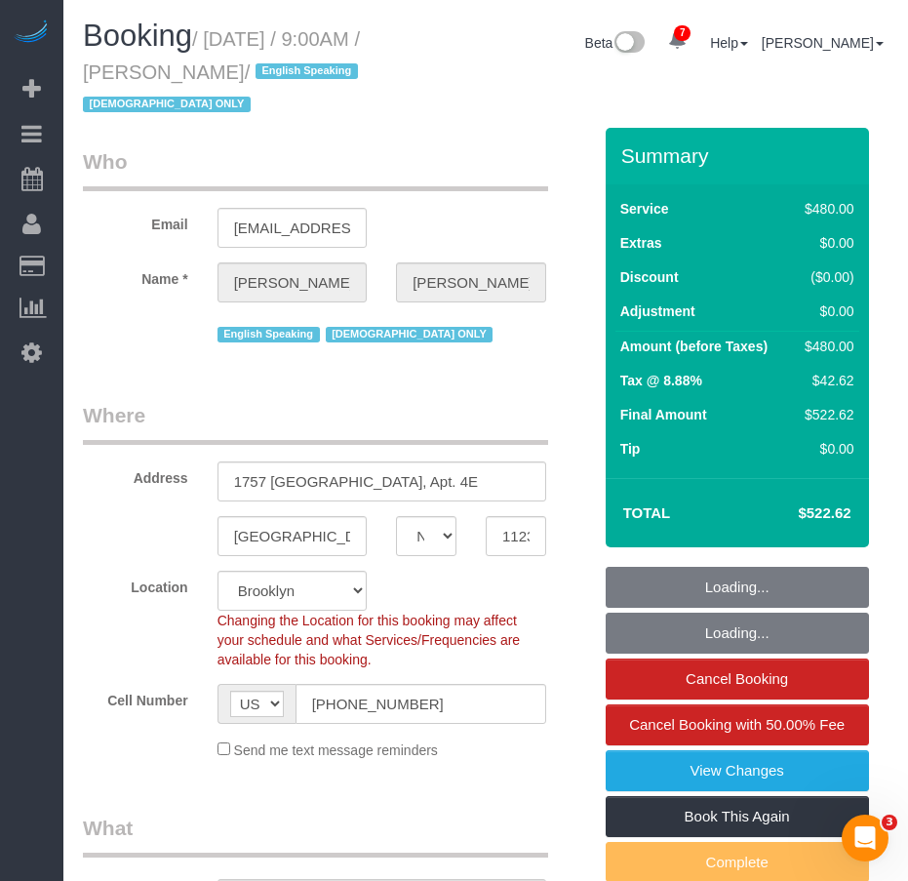
select select "string:stripe-pm_1PZwTG4VGloSiKo7ZbGaZS1e"
select select "object:1386"
select select "2"
select select "180"
select select "spot1"
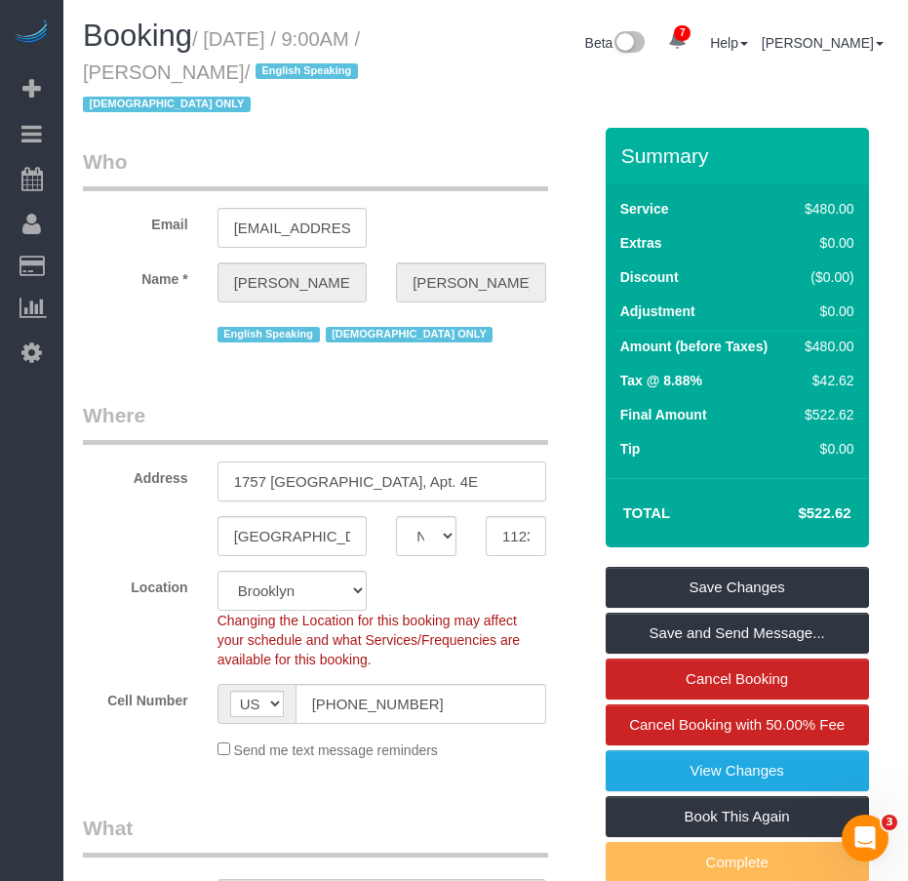
drag, startPoint x: 235, startPoint y: 485, endPoint x: 359, endPoint y: 482, distance: 123.9
click at [359, 482] on input "1757 [GEOGRAPHIC_DATA], Apt. 4E" at bounding box center [381, 481] width 329 height 40
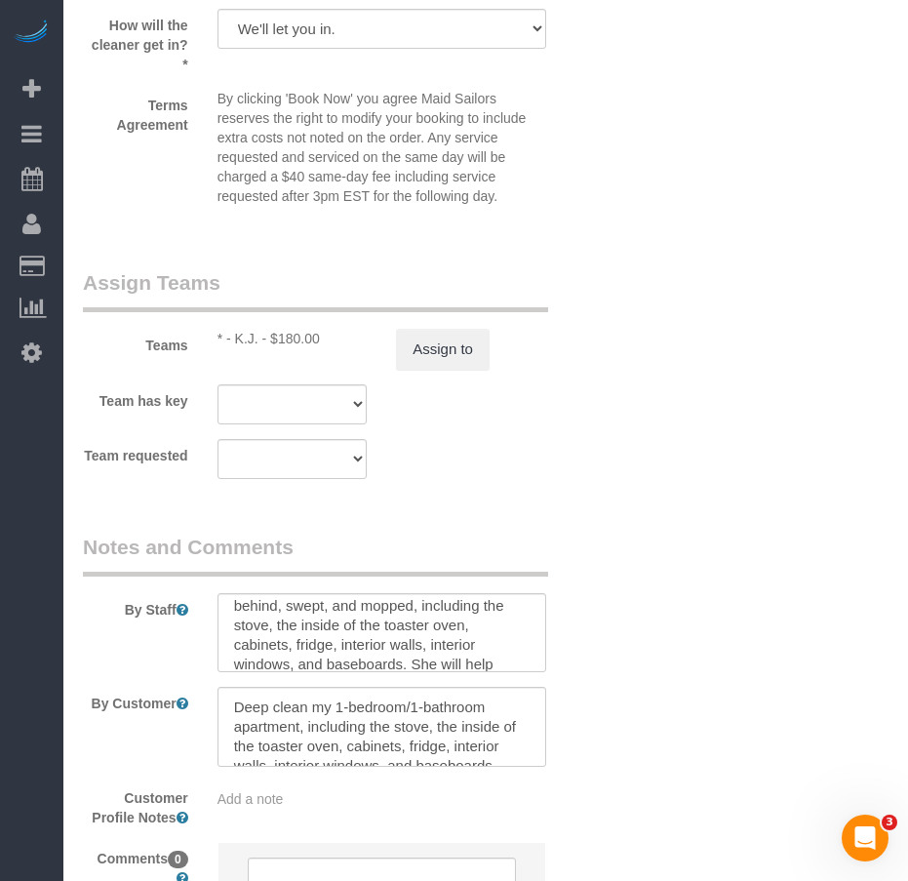
scroll to position [98, 0]
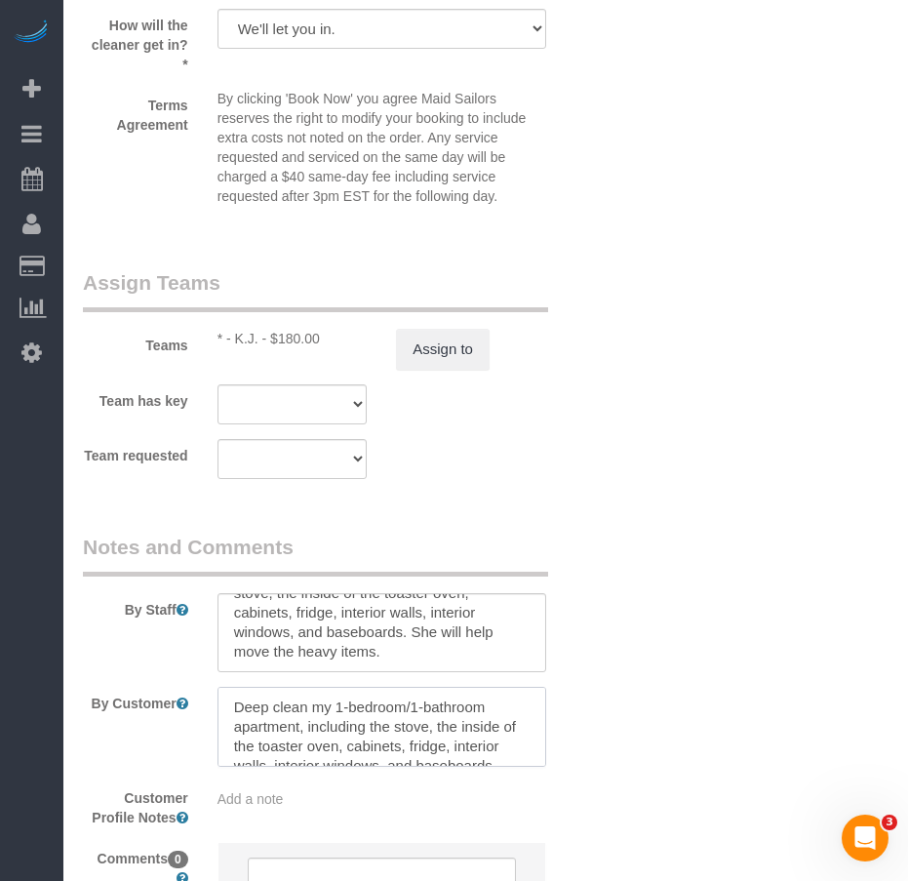
drag, startPoint x: 339, startPoint y: 708, endPoint x: 461, endPoint y: 743, distance: 126.9
click at [461, 743] on textarea at bounding box center [381, 727] width 329 height 80
click at [310, 747] on textarea at bounding box center [381, 727] width 329 height 80
